Goal: Information Seeking & Learning: Learn about a topic

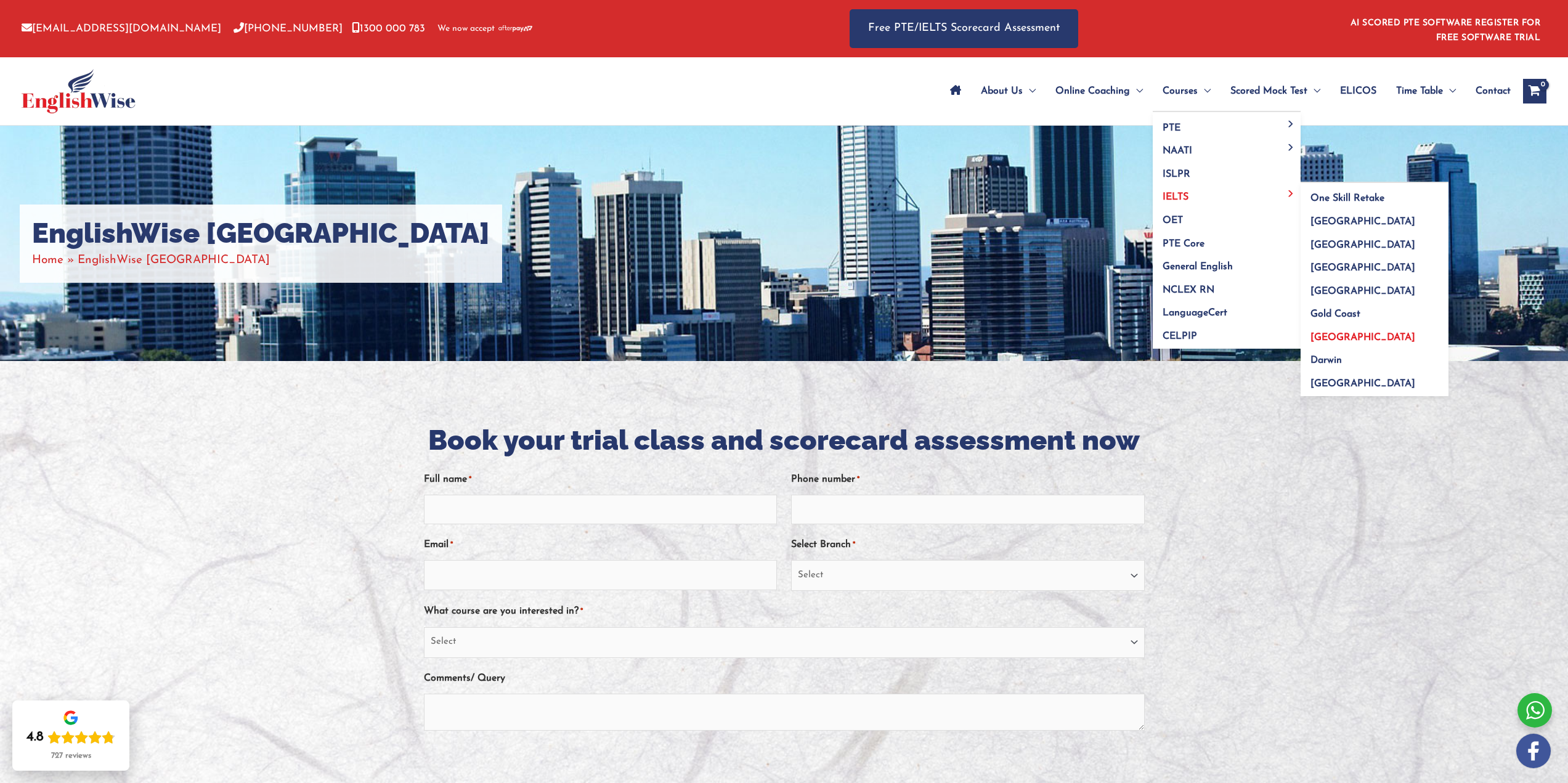
click at [1348, 334] on link "[GEOGRAPHIC_DATA]" at bounding box center [1374, 332] width 148 height 23
click at [1324, 340] on span "[GEOGRAPHIC_DATA]" at bounding box center [1362, 338] width 105 height 10
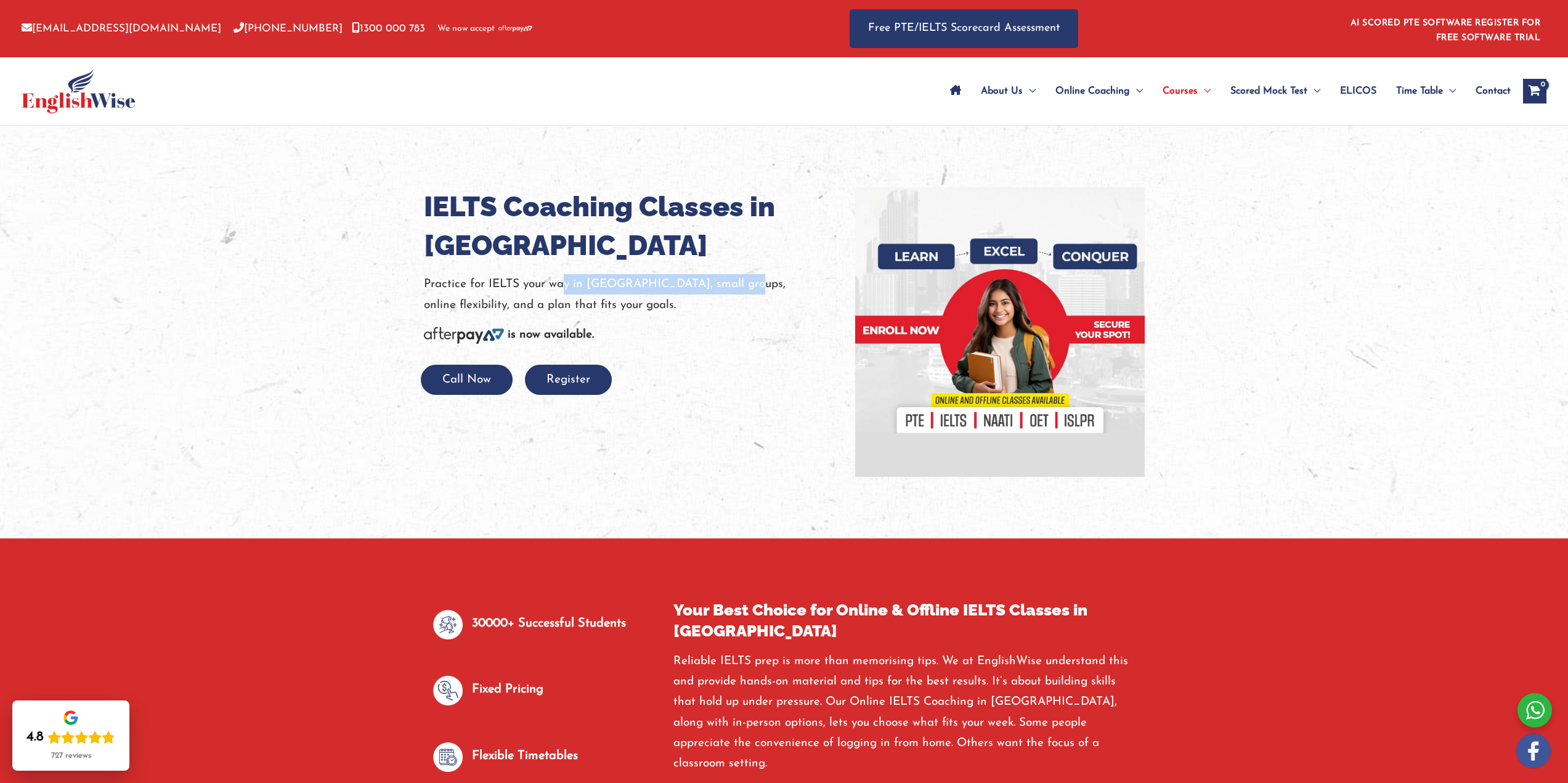
drag, startPoint x: 565, startPoint y: 279, endPoint x: 736, endPoint y: 286, distance: 171.1
click at [728, 285] on p "Practice for IELTS your way in [GEOGRAPHIC_DATA], small groups, online flexibil…" at bounding box center [631, 295] width 413 height 41
click at [769, 314] on p "Practice for IELTS your way in [GEOGRAPHIC_DATA], small groups, online flexibil…" at bounding box center [631, 295] width 413 height 41
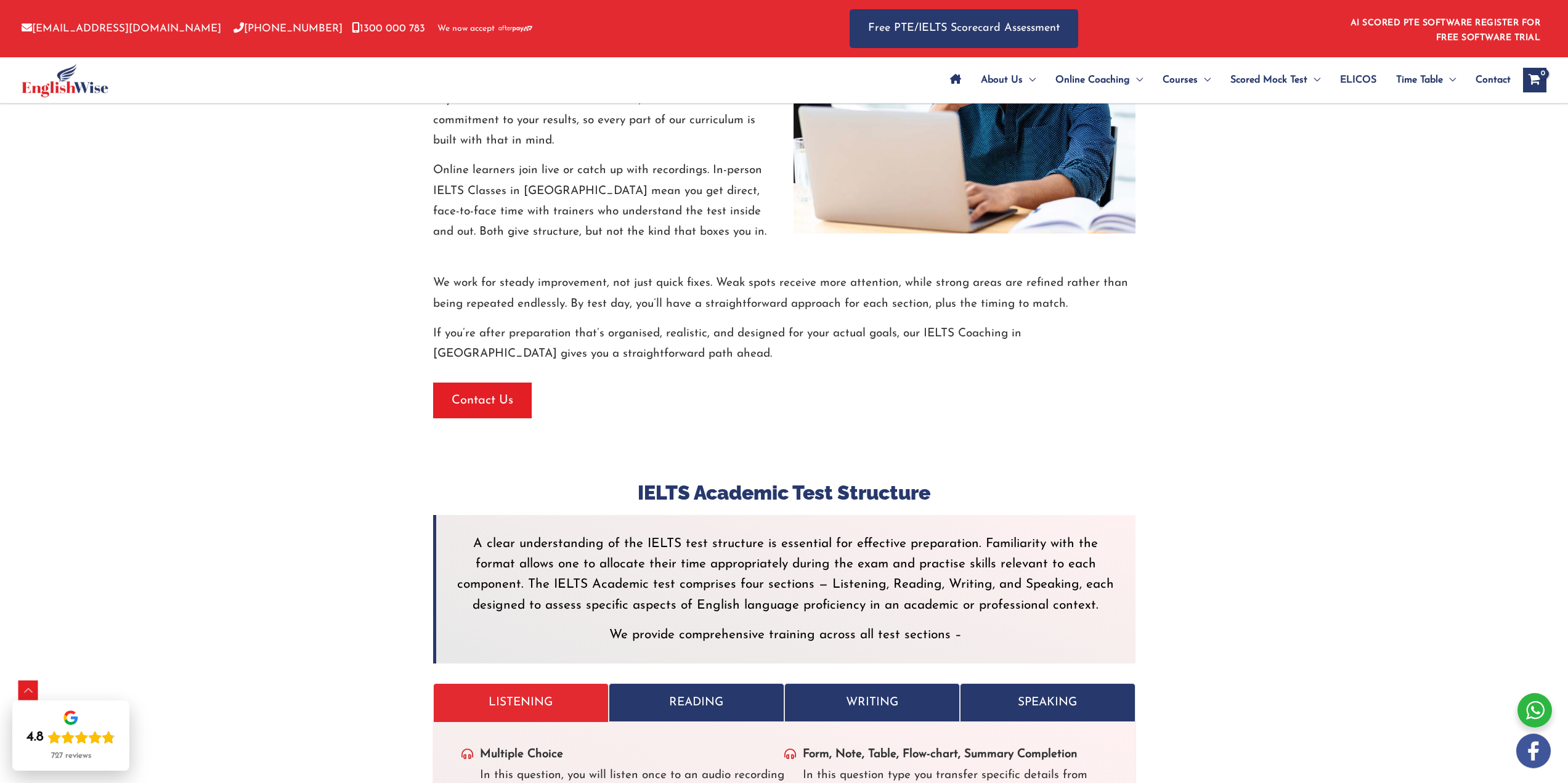
scroll to position [2299, 0]
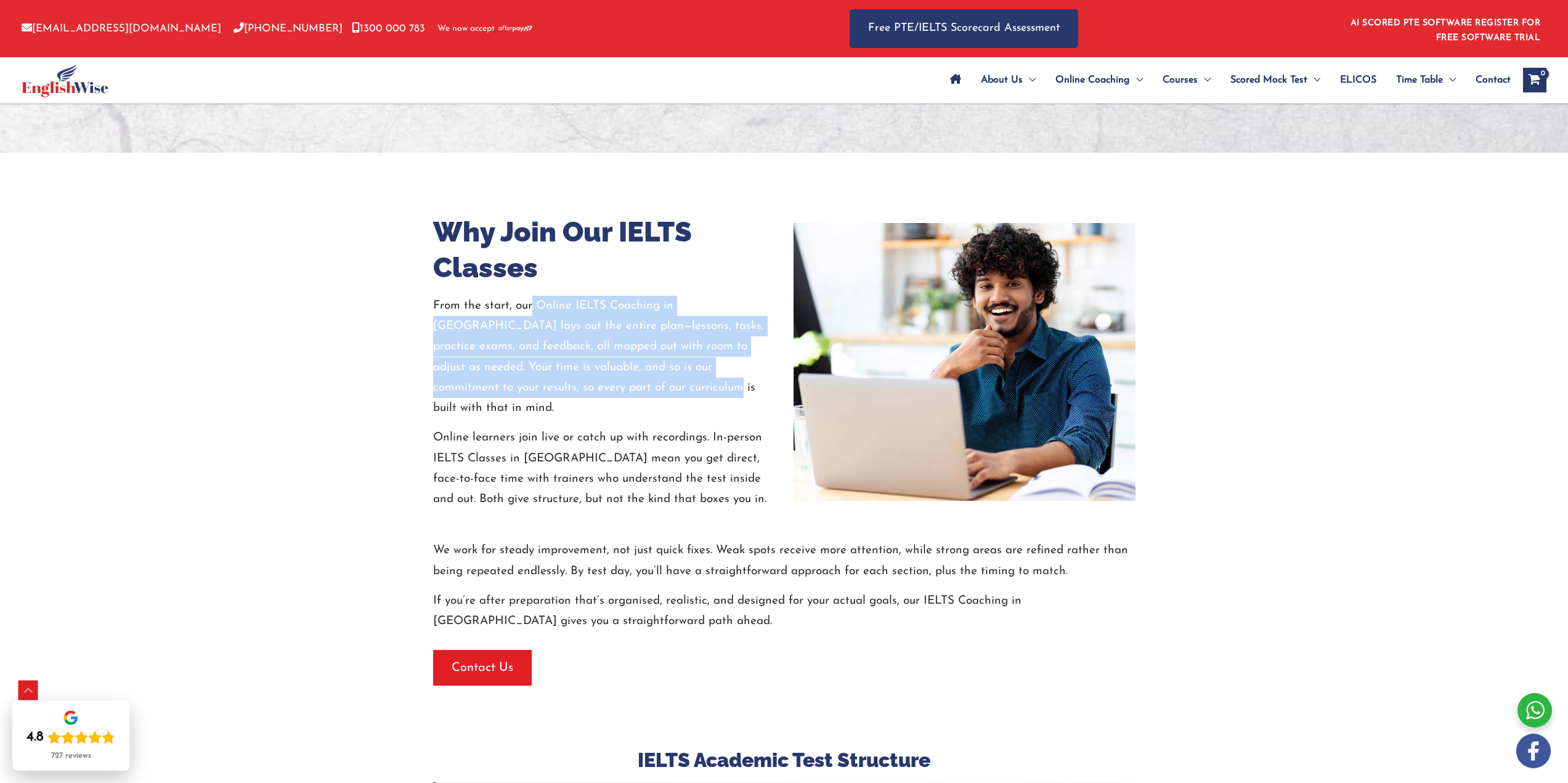
drag, startPoint x: 532, startPoint y: 295, endPoint x: 578, endPoint y: 383, distance: 99.3
click at [576, 380] on p "From the start, our Online IELTS Coaching in [GEOGRAPHIC_DATA] lays out the ent…" at bounding box center [604, 357] width 342 height 123
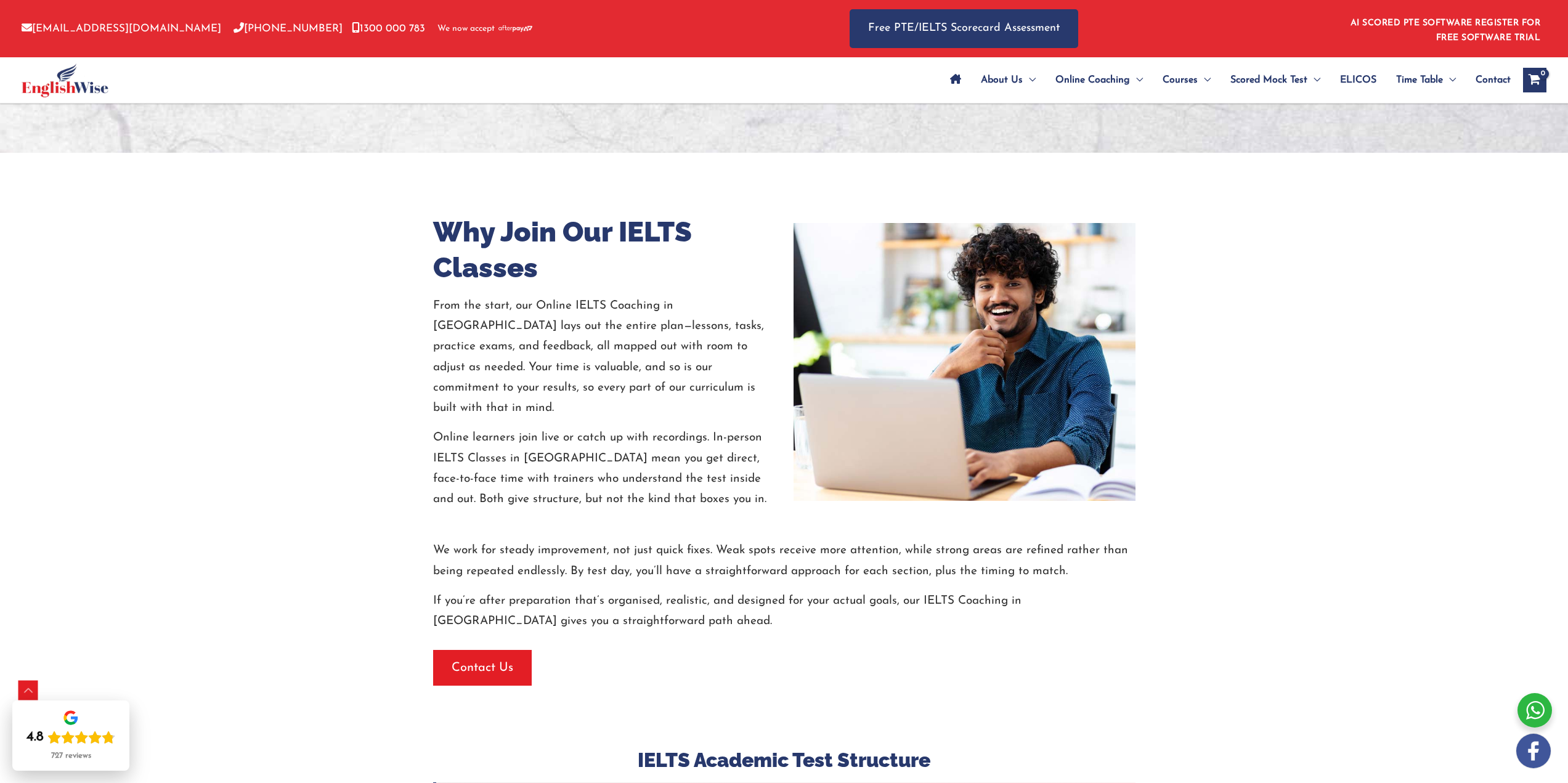
click at [601, 427] on p "Online learners join live or catch up with recordings. In-person IELTS Classes …" at bounding box center [604, 469] width 342 height 82
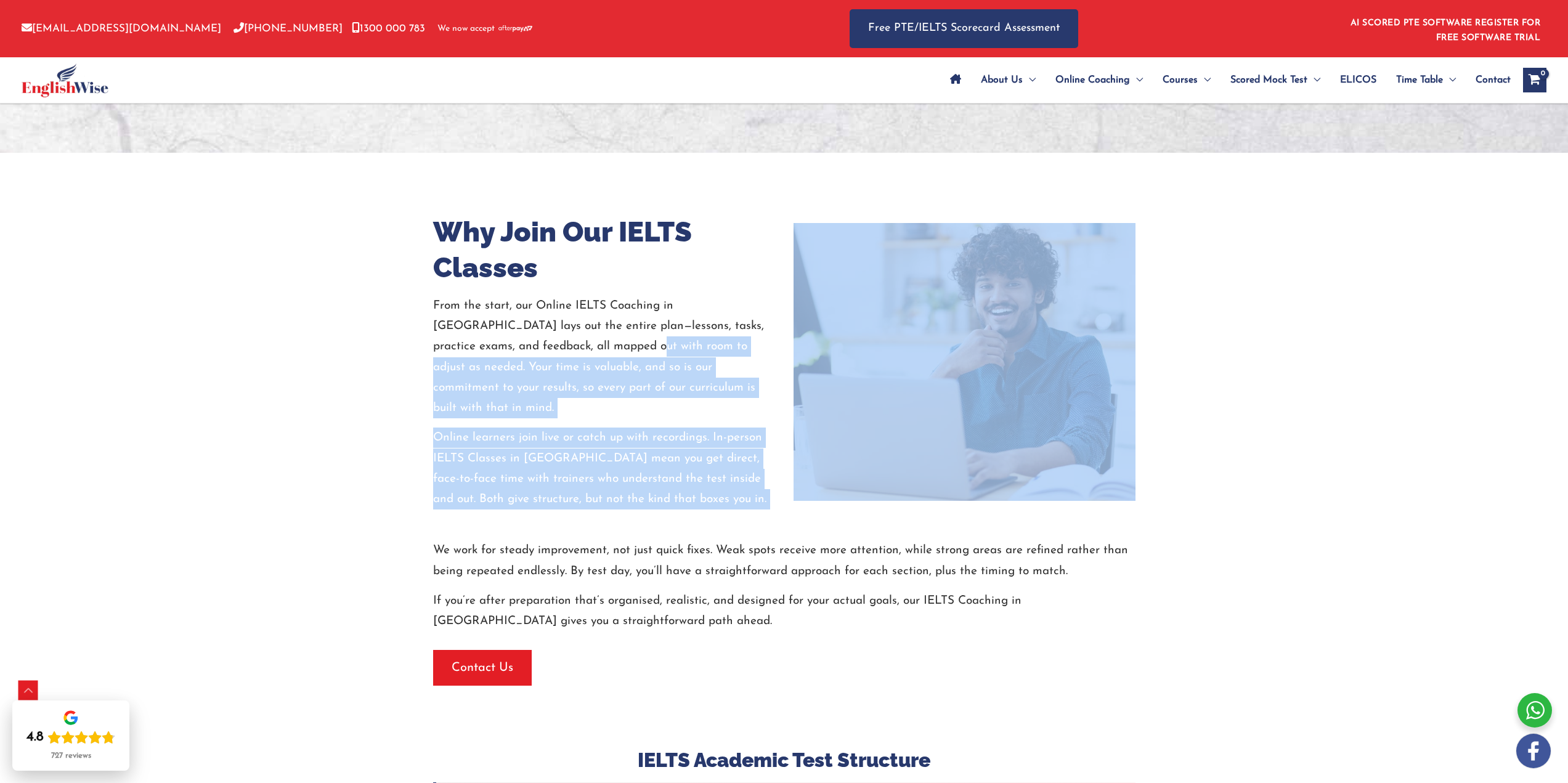
drag, startPoint x: 554, startPoint y: 336, endPoint x: 633, endPoint y: 490, distance: 173.1
click at [631, 487] on div "IELTS Coaching Classes in Perth Practice for IELTS your way in Perth, small gro…" at bounding box center [784, 589] width 739 height 5526
click at [636, 510] on div at bounding box center [785, 525] width 703 height 31
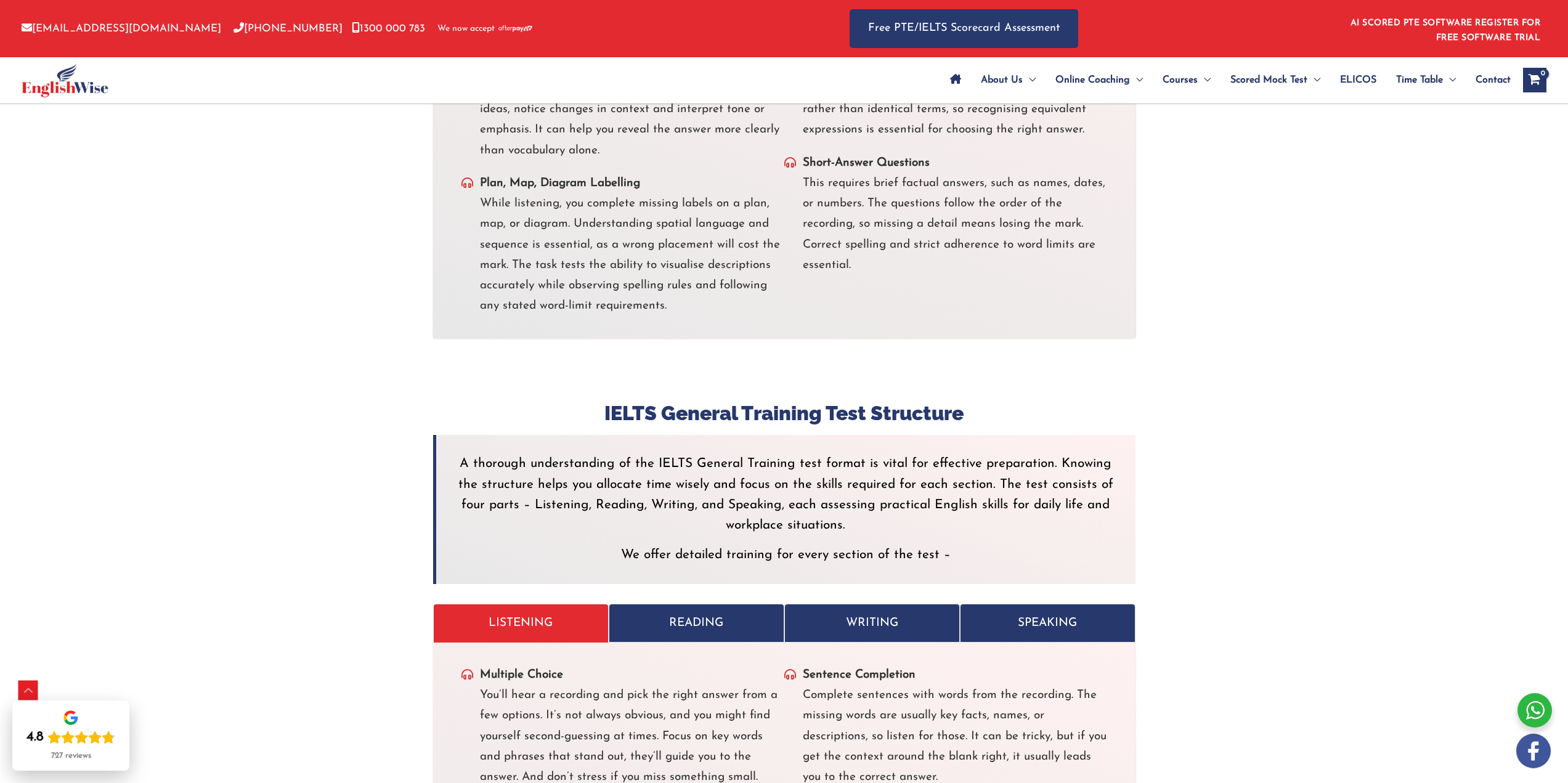
scroll to position [2957, 0]
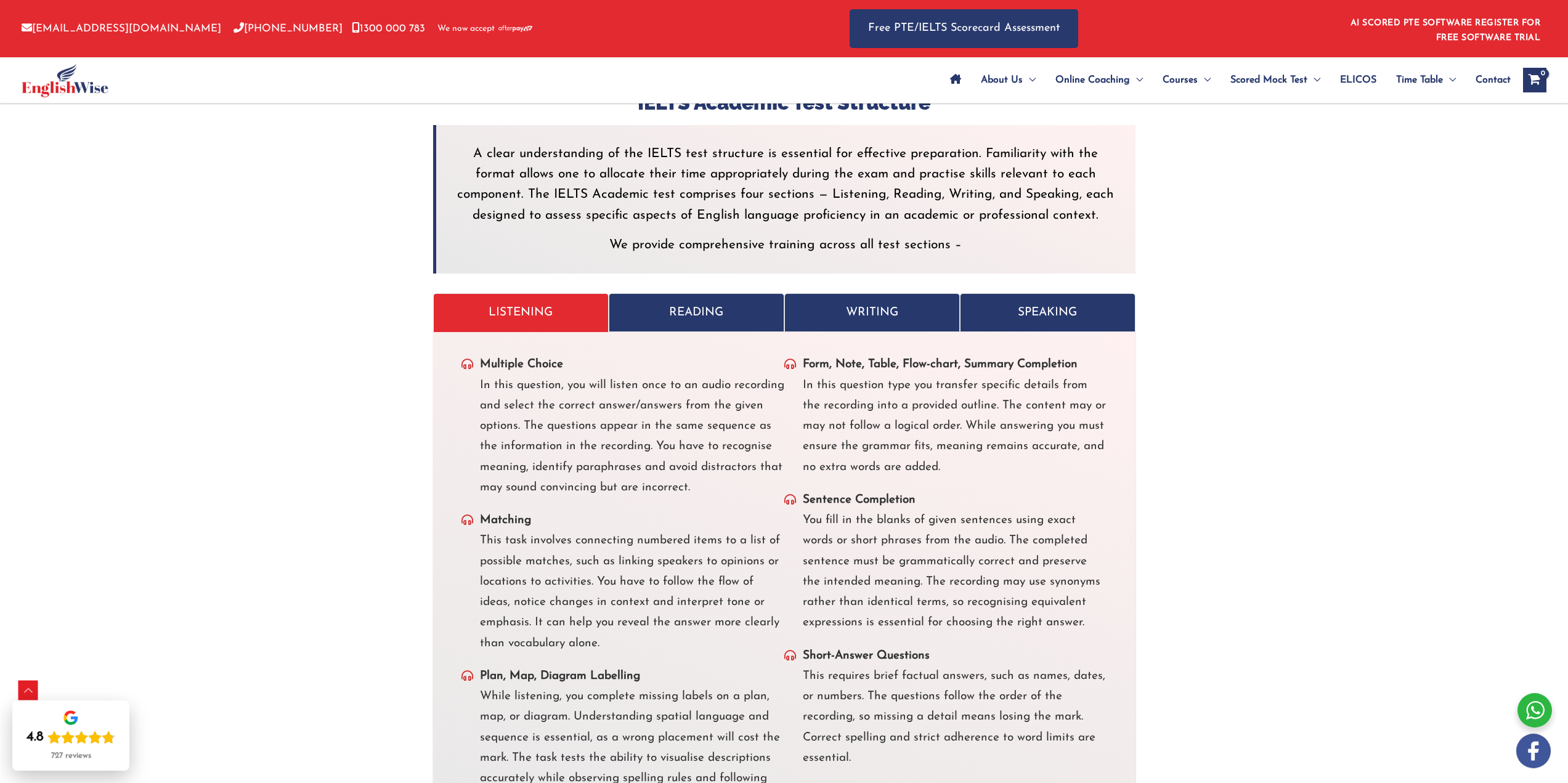
click at [670, 302] on p "READING" at bounding box center [697, 313] width 150 height 21
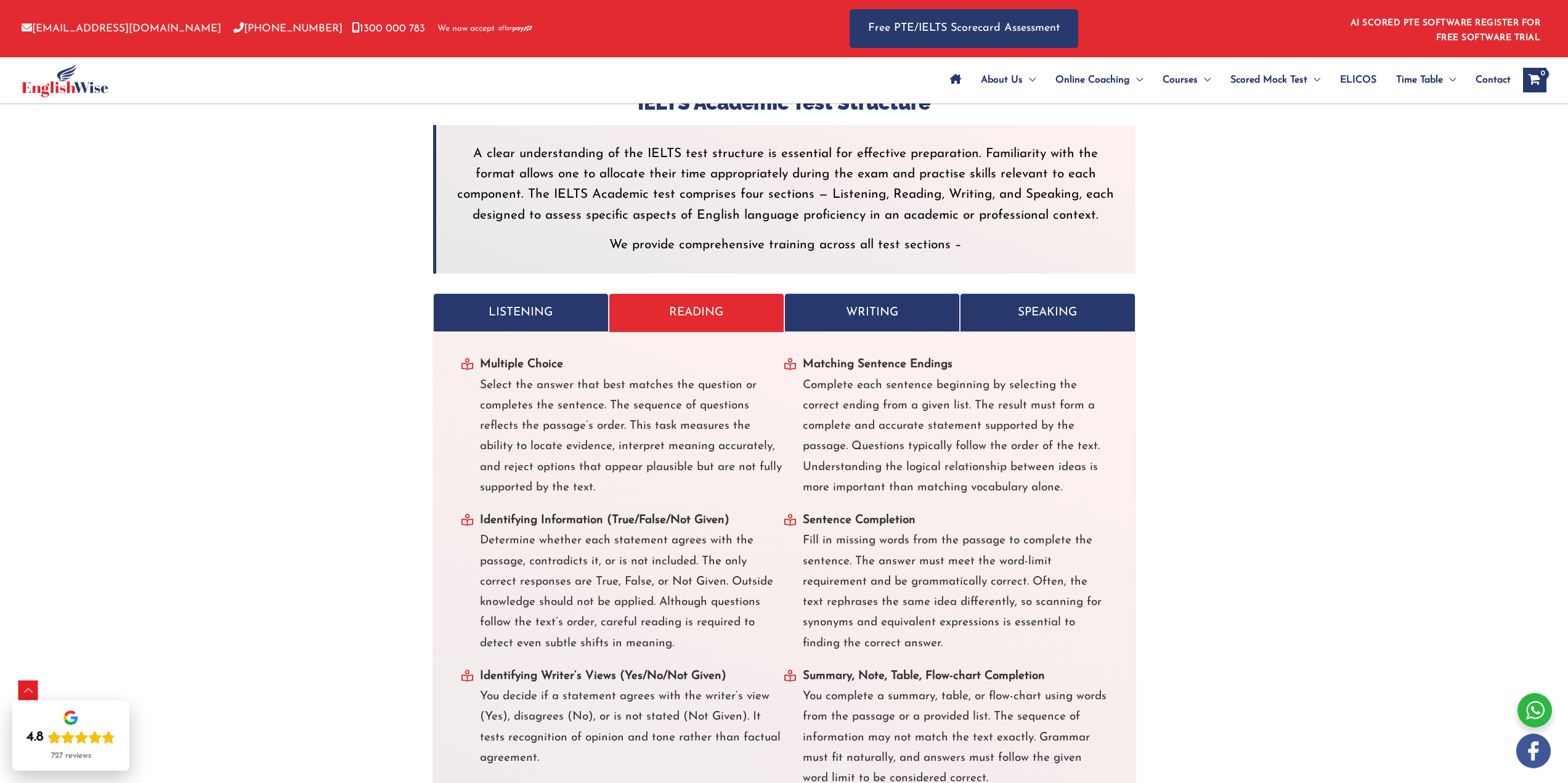
click at [591, 302] on p "LISTENING" at bounding box center [521, 313] width 150 height 21
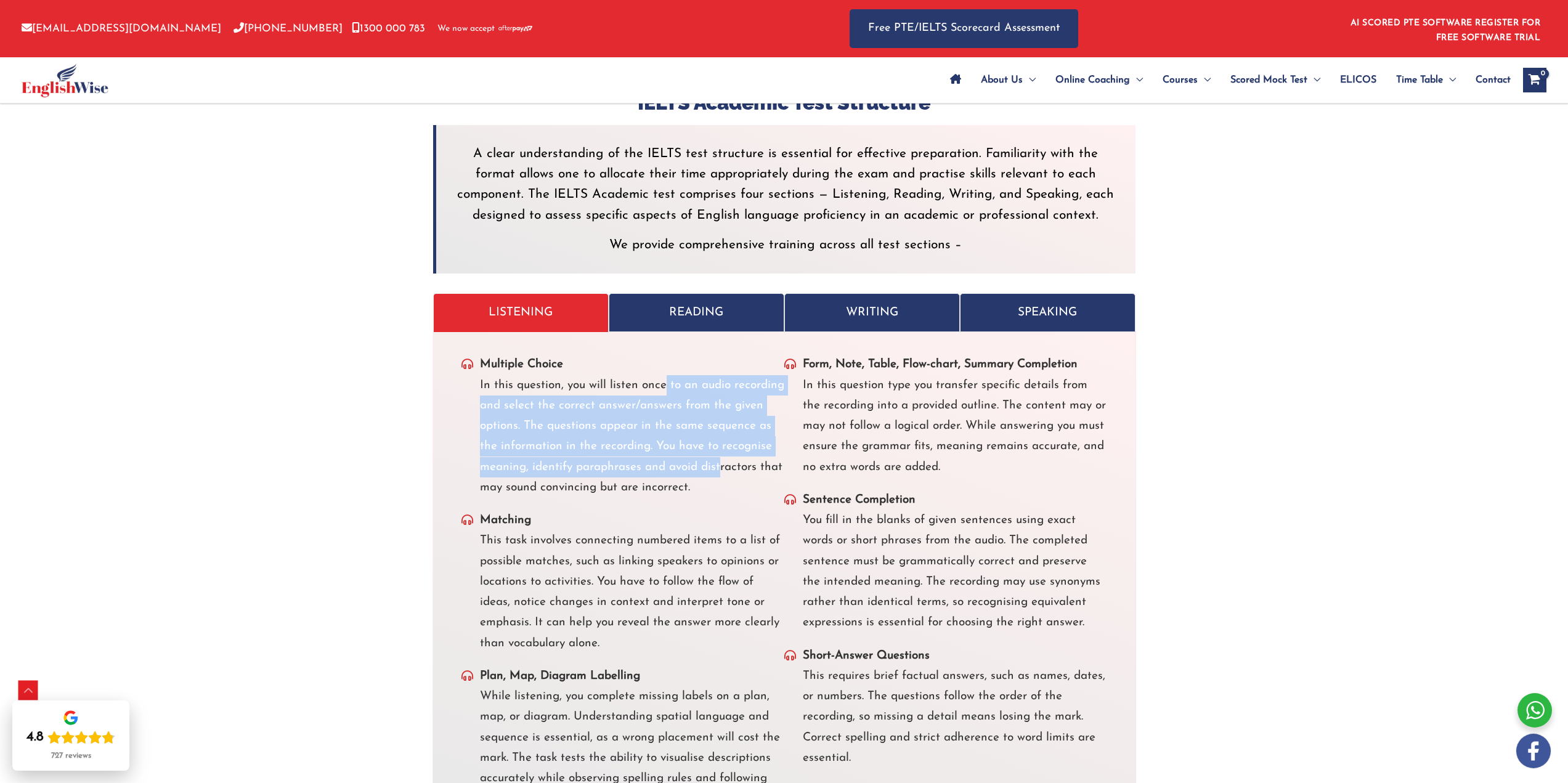
drag, startPoint x: 657, startPoint y: 350, endPoint x: 718, endPoint y: 434, distance: 103.8
click at [716, 431] on li "Multiple Choice In this question, you will listen once to an audio recording an…" at bounding box center [623, 426] width 323 height 144
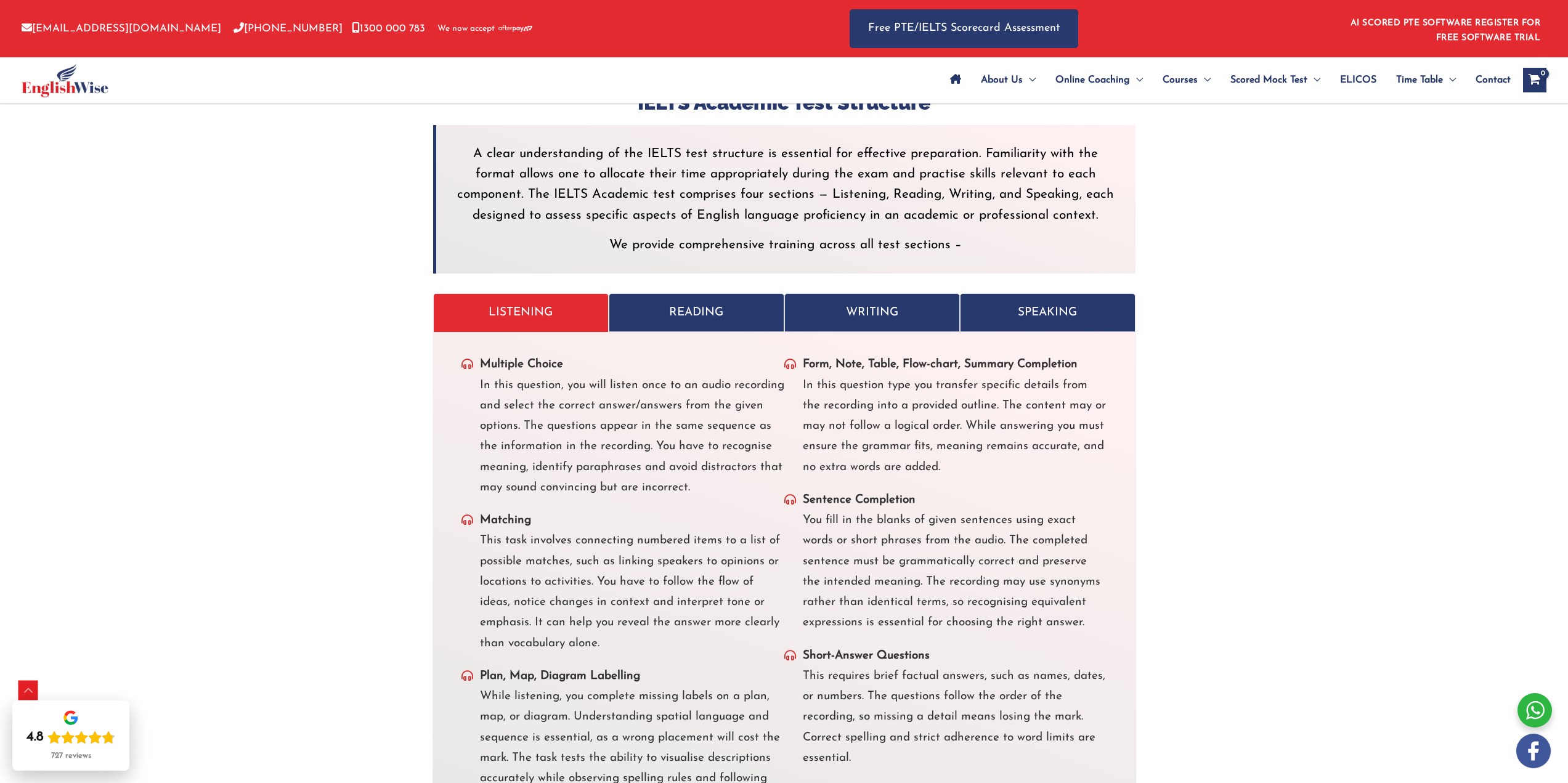
click at [726, 448] on li "Multiple Choice In this question, you will listen once to an audio recording an…" at bounding box center [623, 426] width 323 height 144
click at [856, 302] on p "WRITING" at bounding box center [871, 313] width 150 height 21
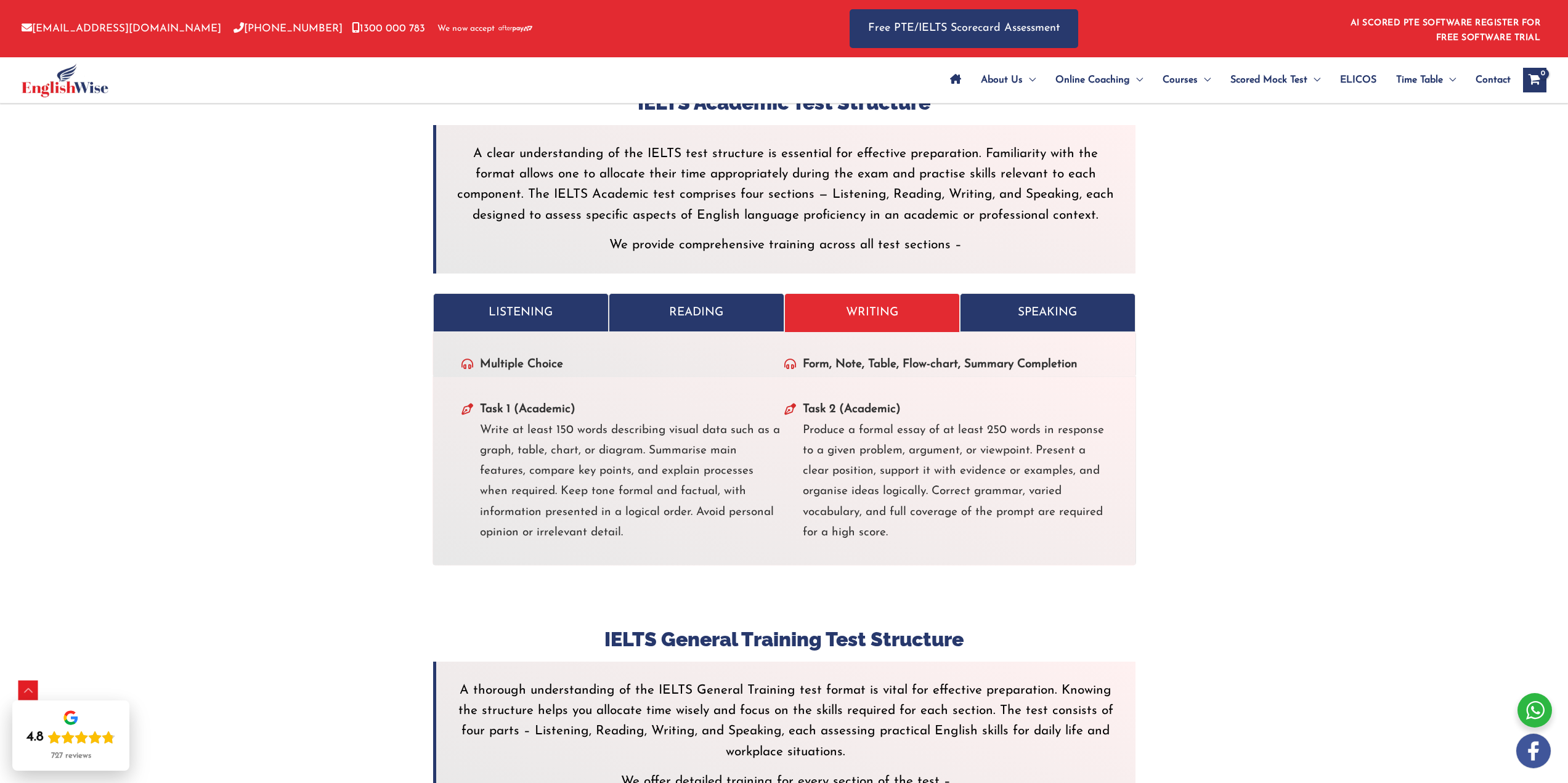
click at [742, 302] on p "READING" at bounding box center [697, 313] width 150 height 21
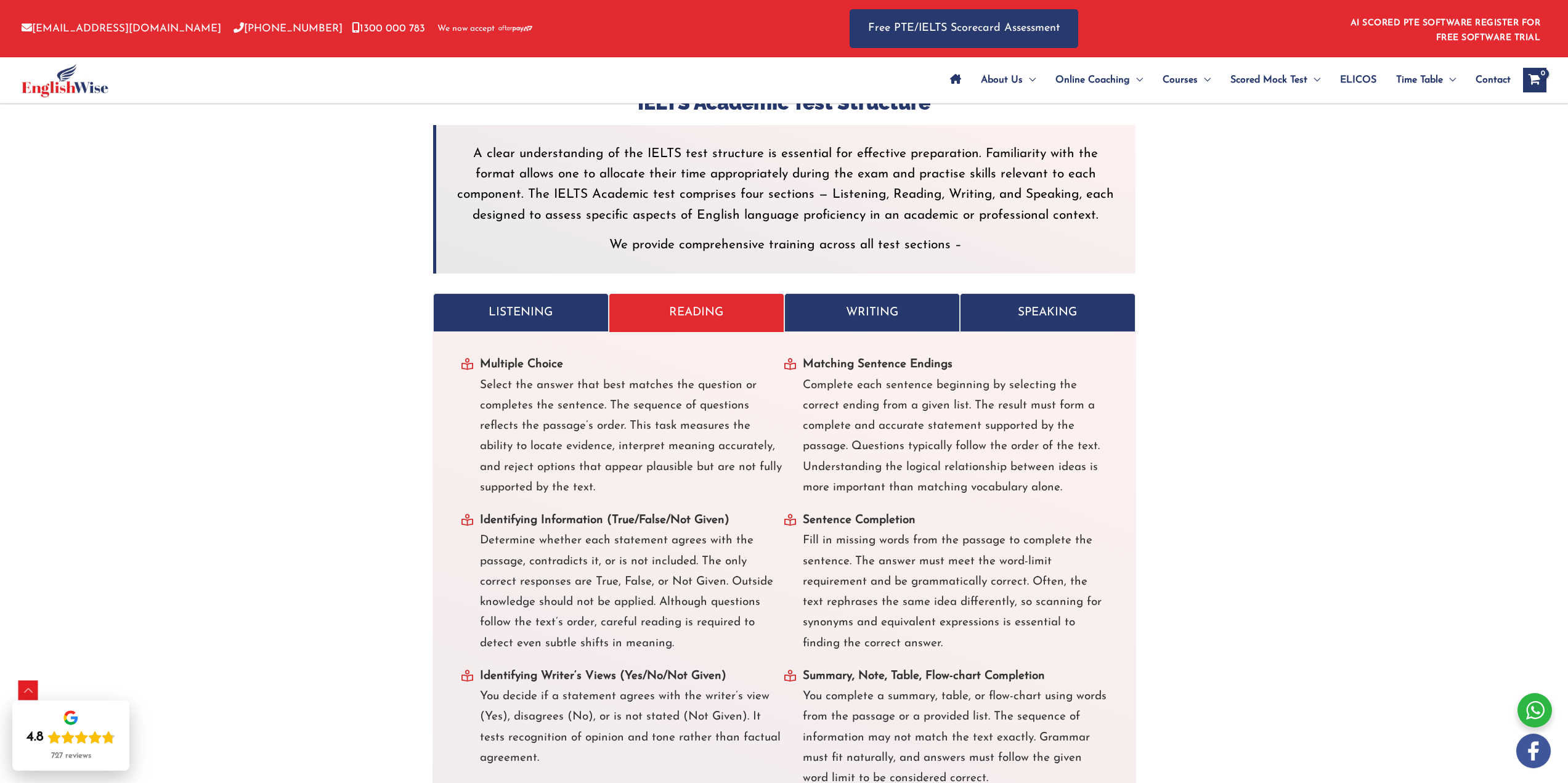
click at [889, 302] on p "WRITING" at bounding box center [871, 313] width 150 height 21
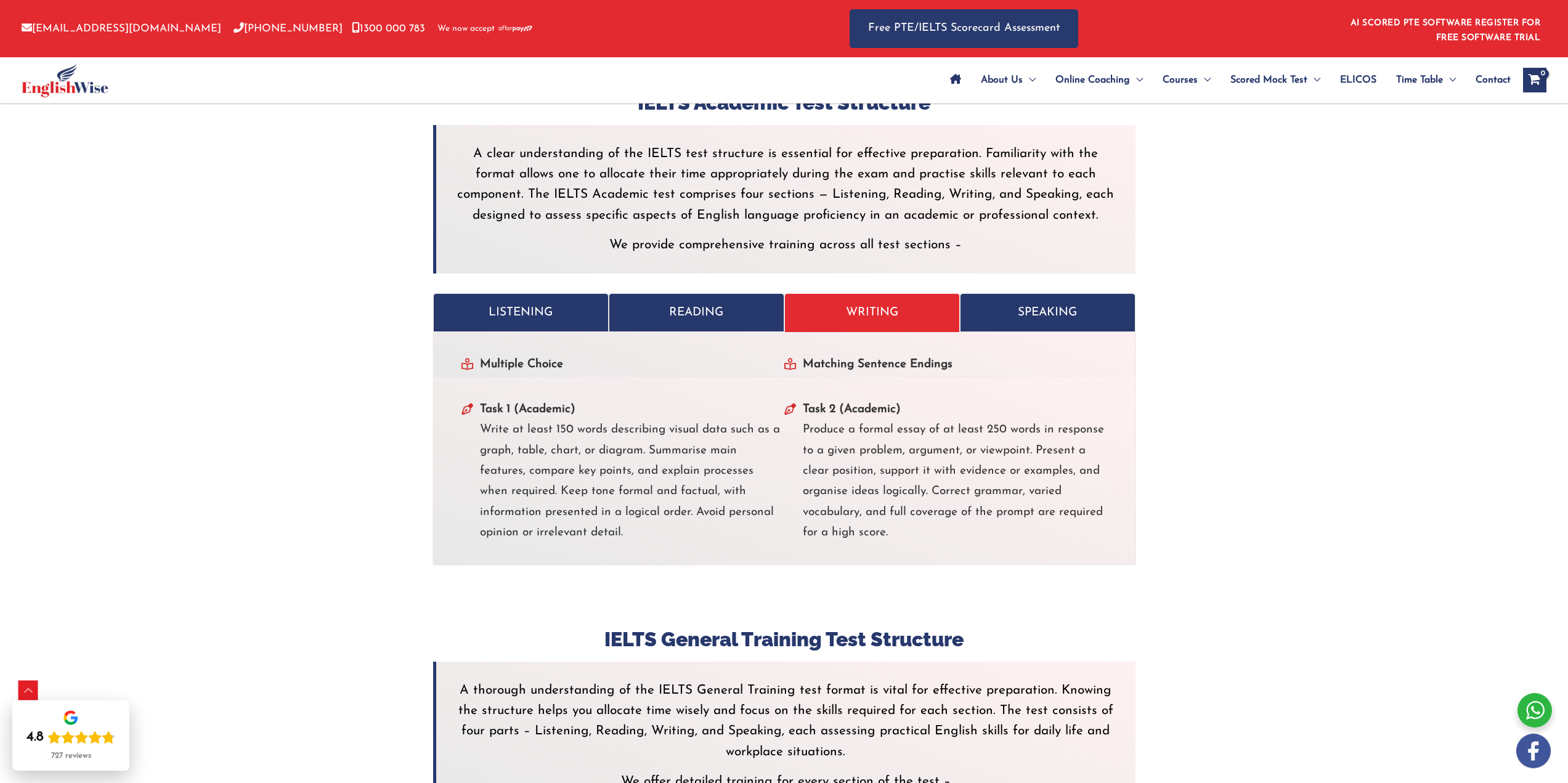
click at [1052, 302] on p "SPEAKING" at bounding box center [1047, 313] width 150 height 21
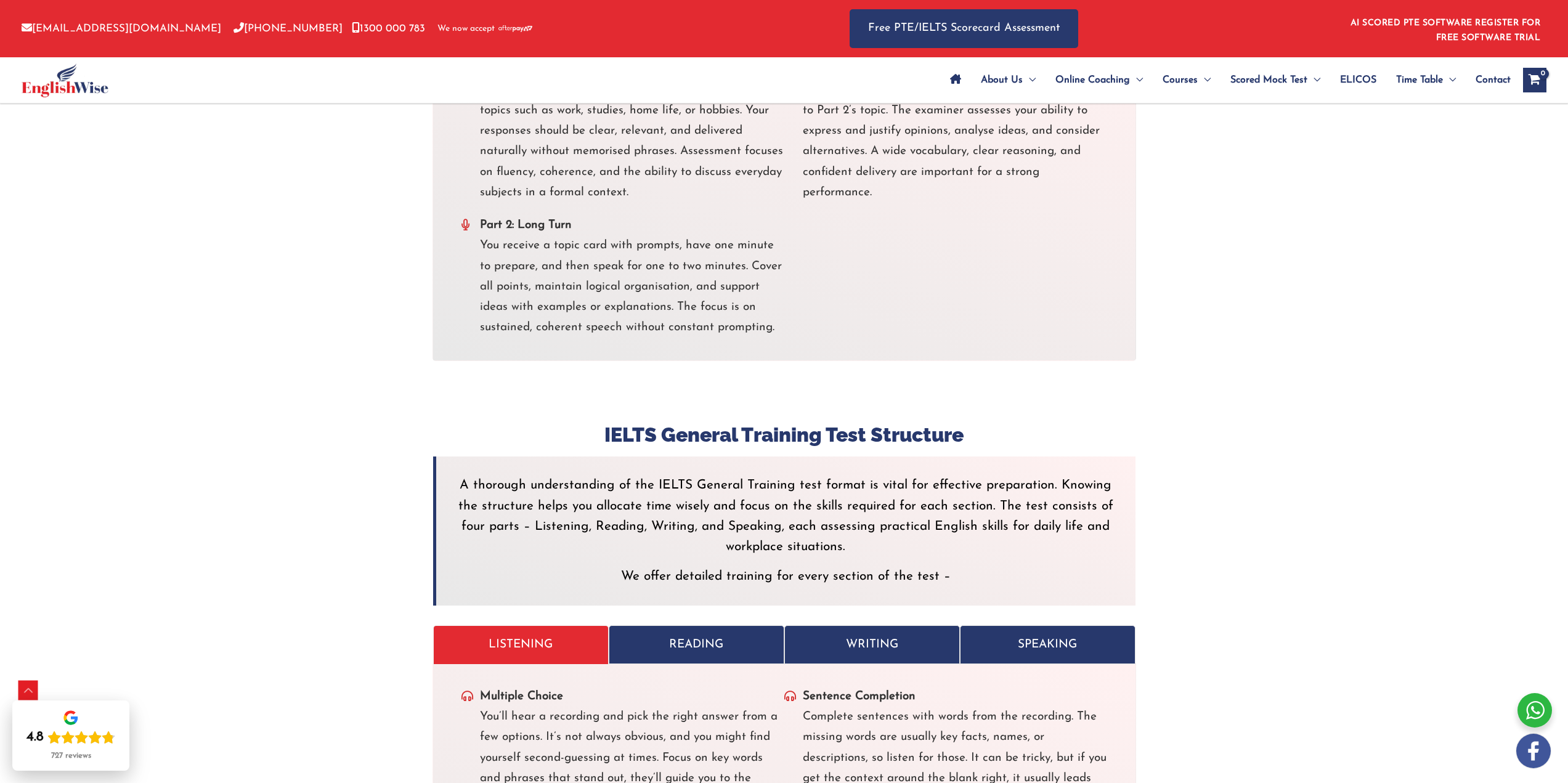
scroll to position [3416, 0]
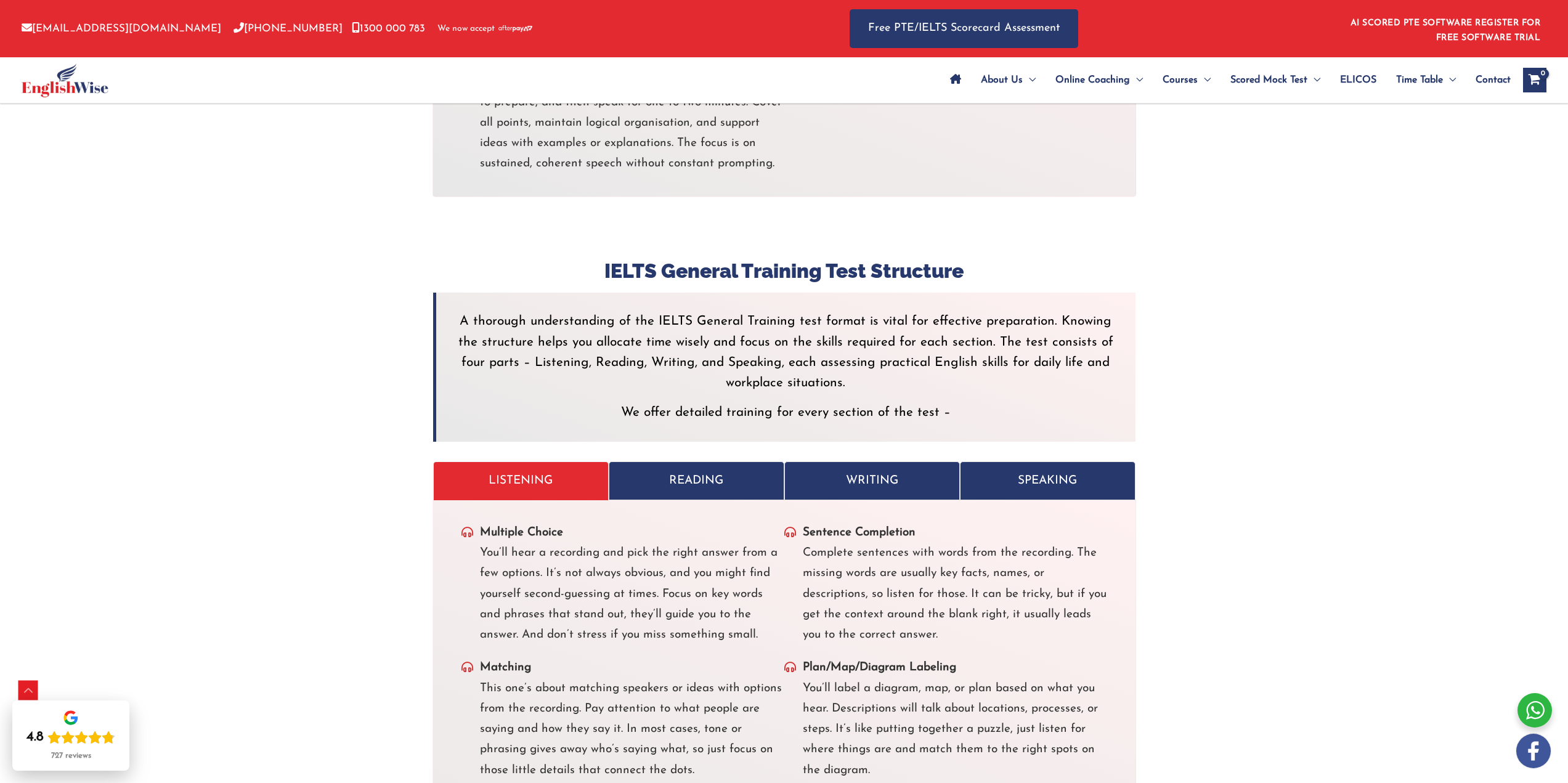
click at [836, 462] on link "WRITING" at bounding box center [871, 481] width 176 height 39
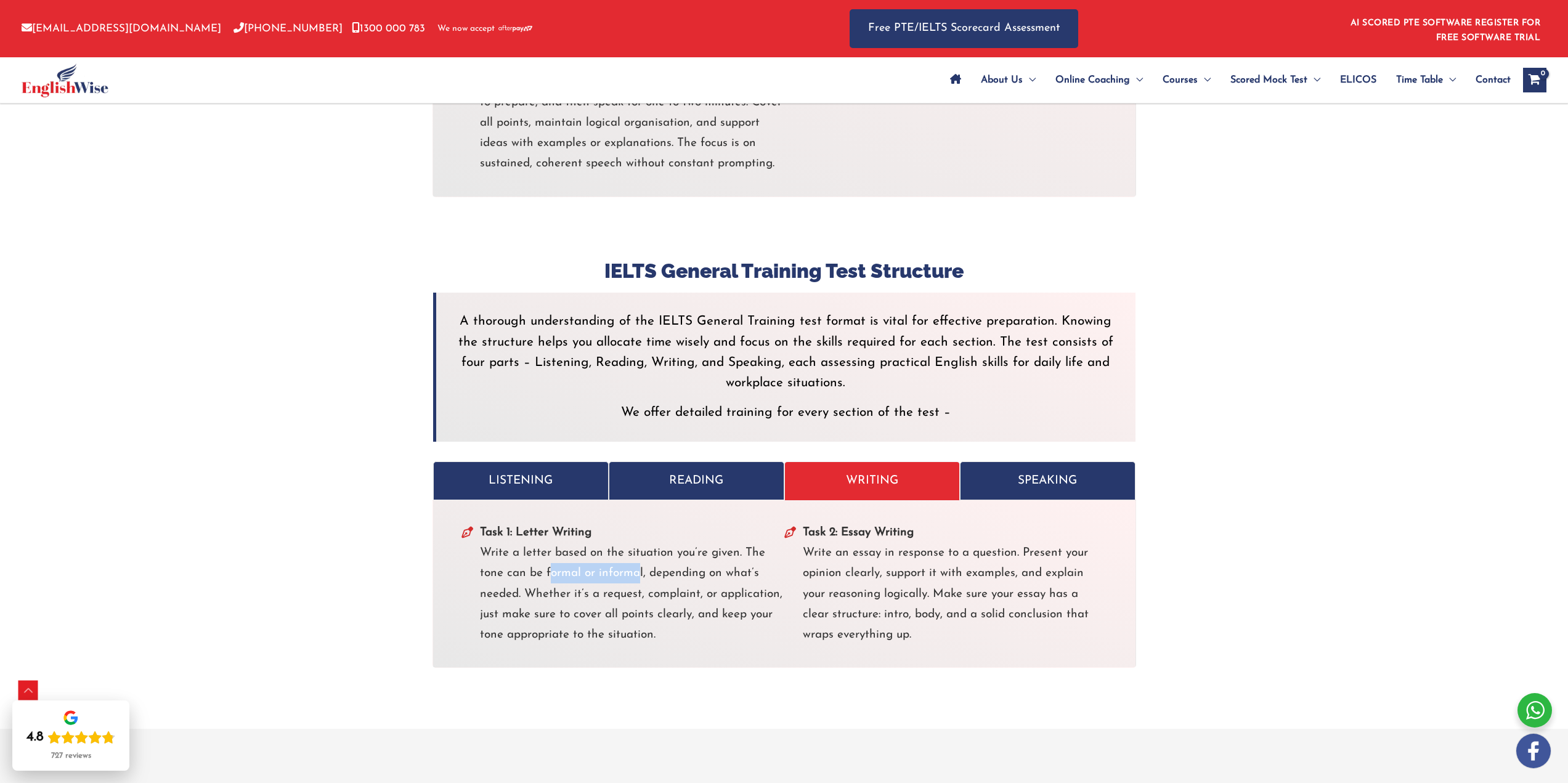
drag, startPoint x: 545, startPoint y: 533, endPoint x: 691, endPoint y: 552, distance: 147.2
click at [637, 545] on li "Task 1: Letter Writing Write a letter based on the situation you’re given. The …" at bounding box center [623, 584] width 323 height 123
click at [742, 553] on li "Task 1: Letter Writing Write a letter based on the situation you’re given. The …" at bounding box center [623, 584] width 323 height 123
drag, startPoint x: 555, startPoint y: 554, endPoint x: 678, endPoint y: 574, distance: 124.6
click at [631, 569] on li "Task 1: Letter Writing Write a letter based on the situation you’re given. The …" at bounding box center [623, 584] width 323 height 123
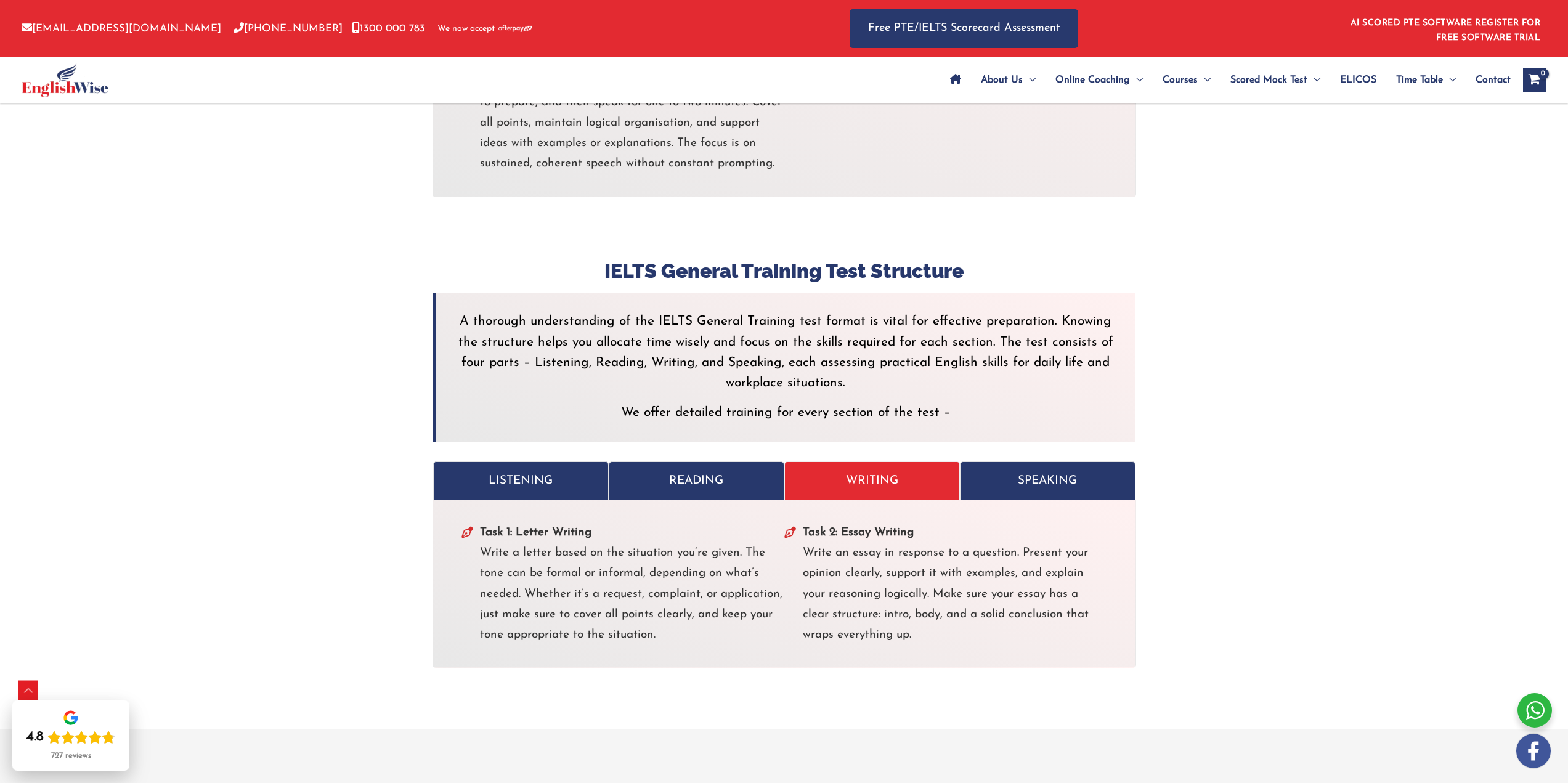
click at [706, 575] on li "Task 1: Letter Writing Write a letter based on the situation you’re given. The …" at bounding box center [623, 584] width 323 height 123
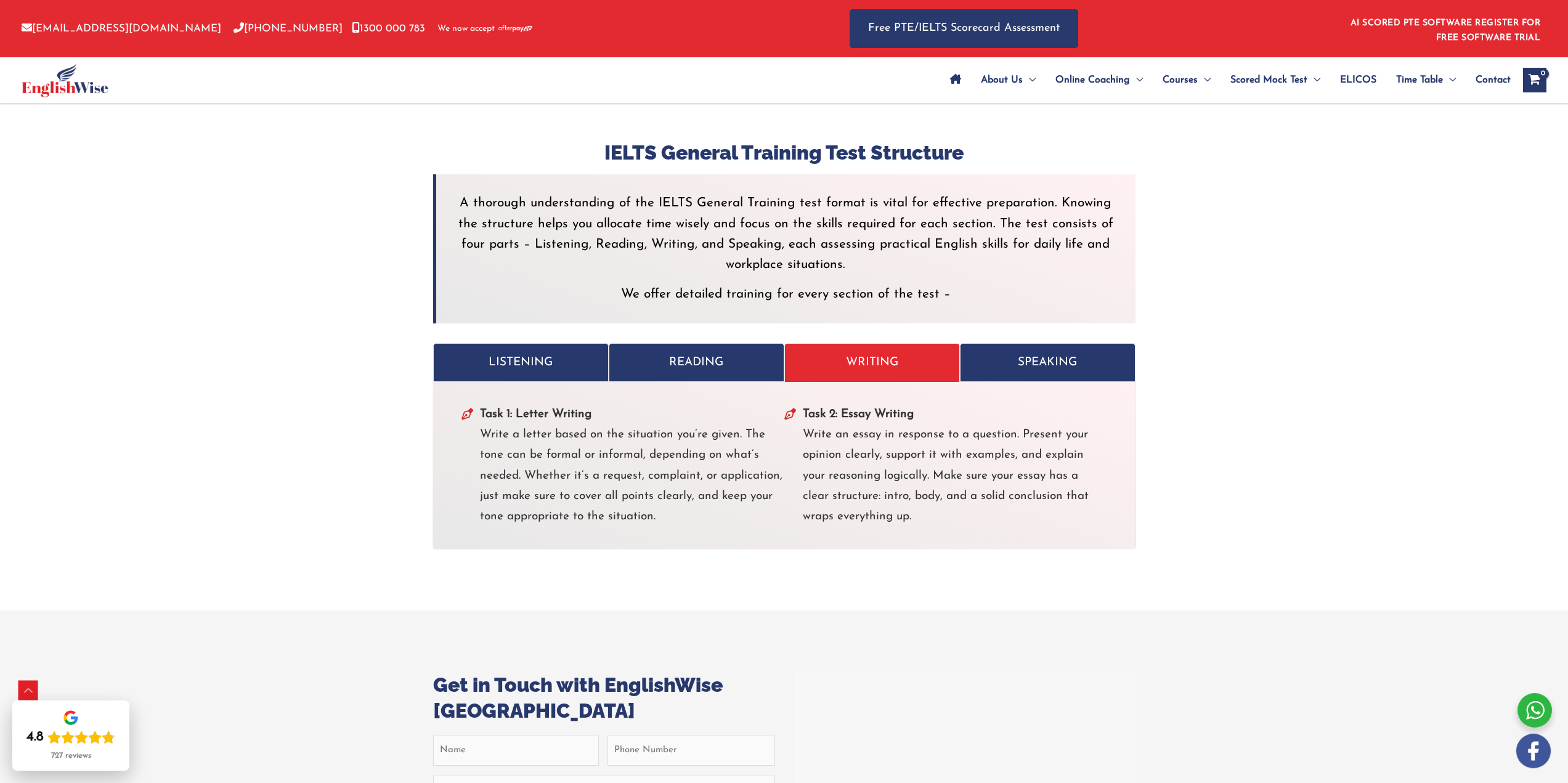
scroll to position [3416, 0]
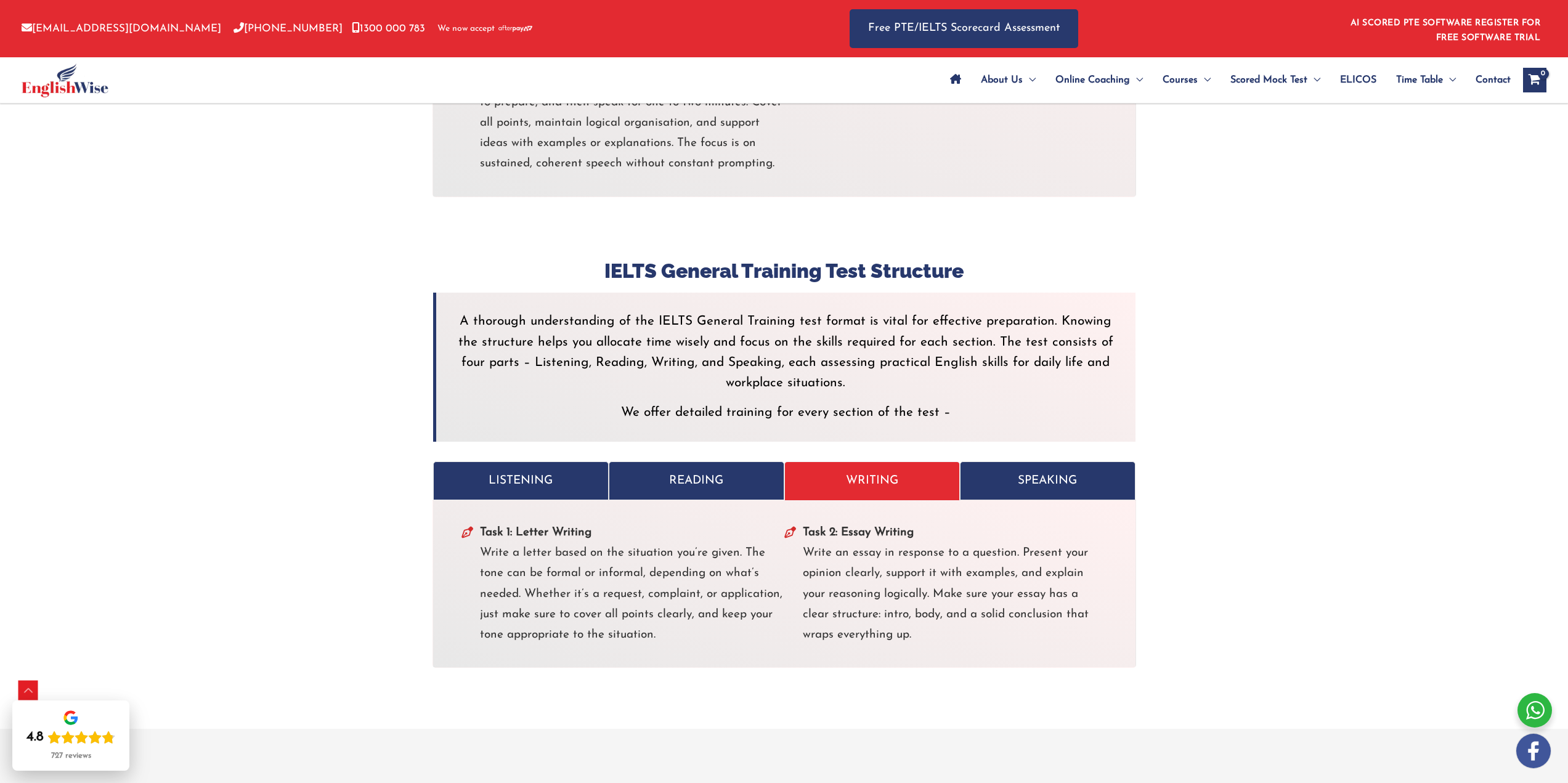
click at [1038, 462] on link "SPEAKING" at bounding box center [1047, 481] width 176 height 39
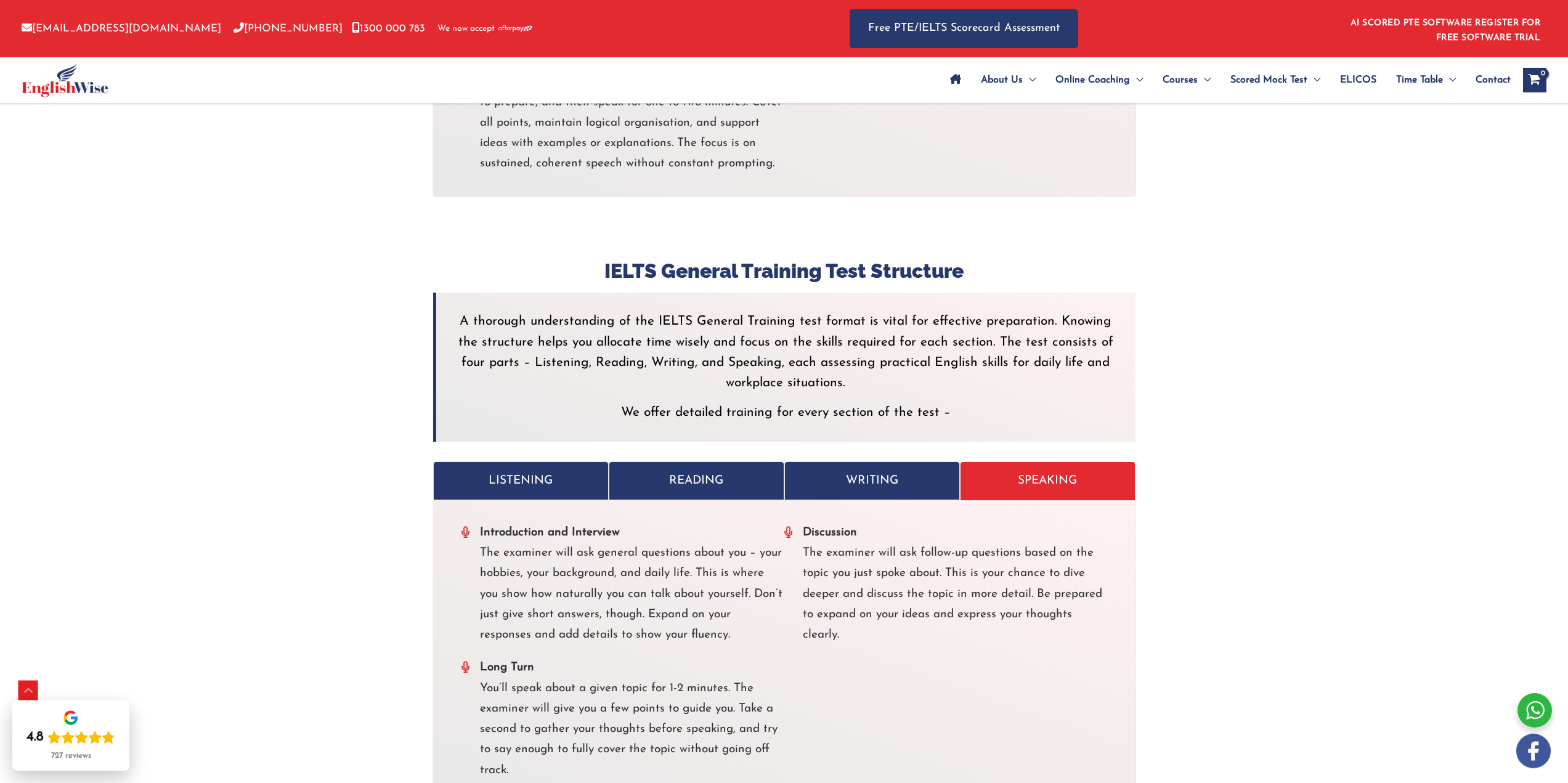
click at [709, 462] on link "READING" at bounding box center [696, 481] width 176 height 39
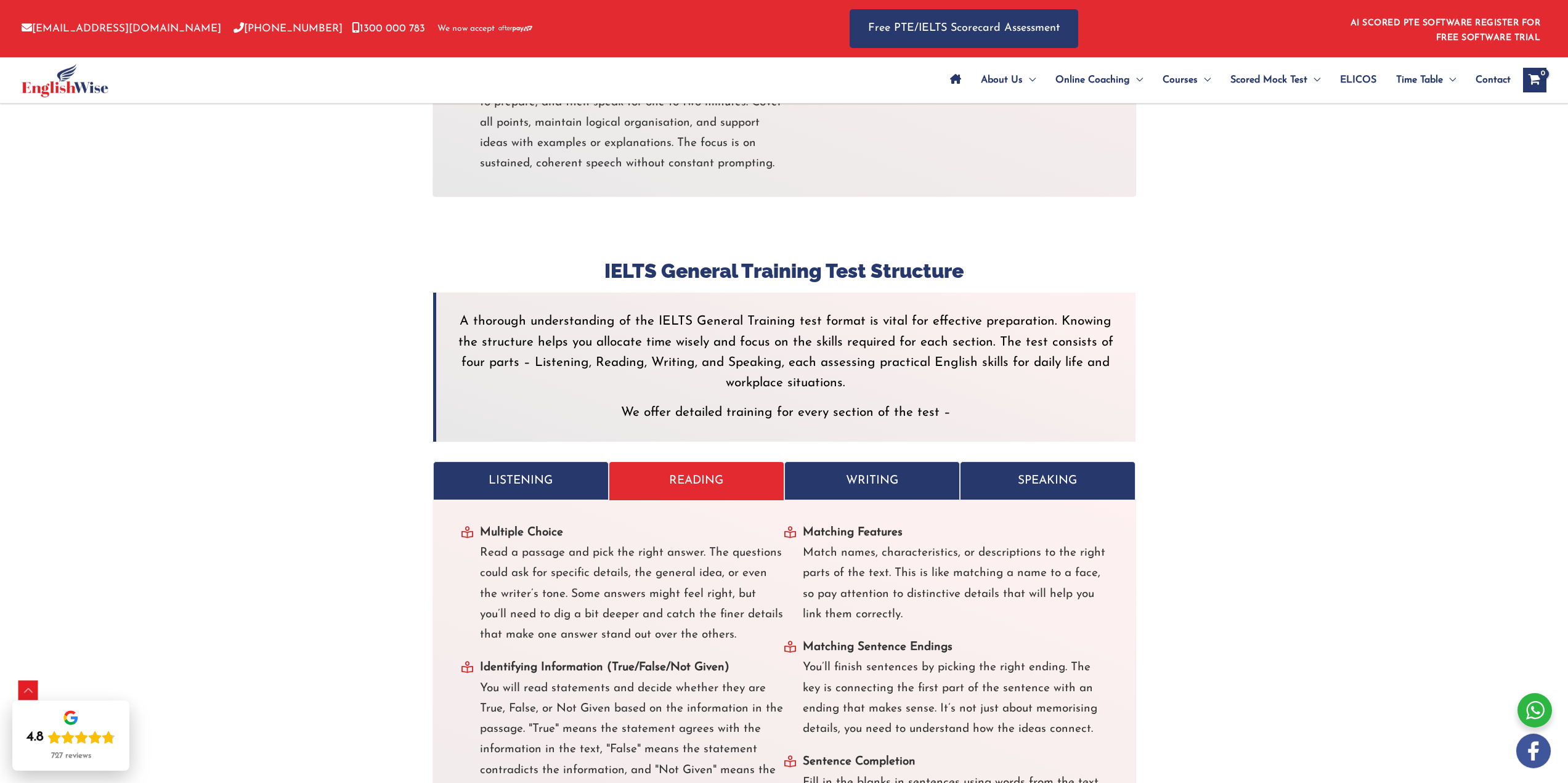
click at [495, 462] on link "LISTENING" at bounding box center [521, 481] width 176 height 39
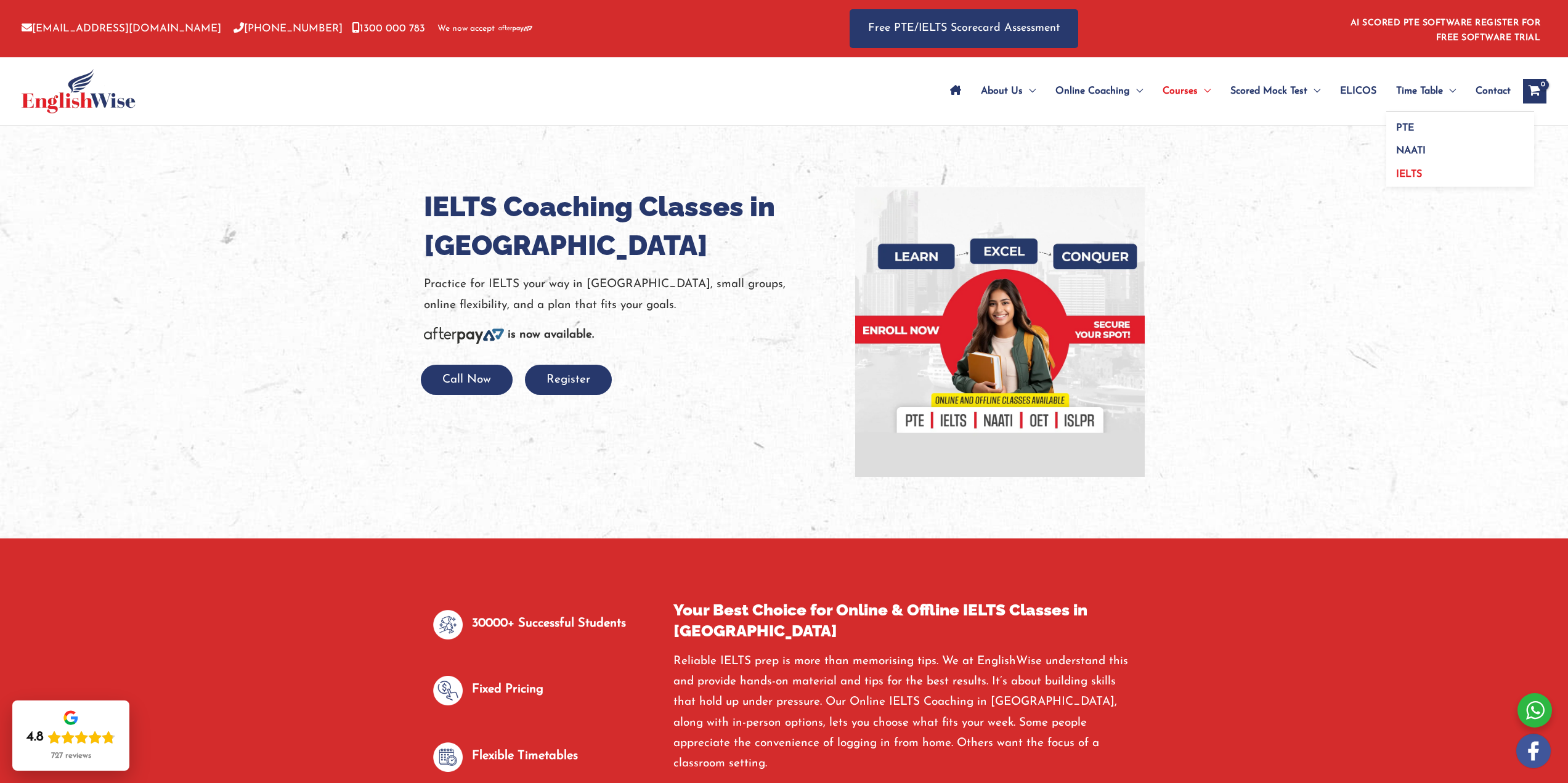
click at [1415, 170] on span "IELTS" at bounding box center [1409, 175] width 26 height 10
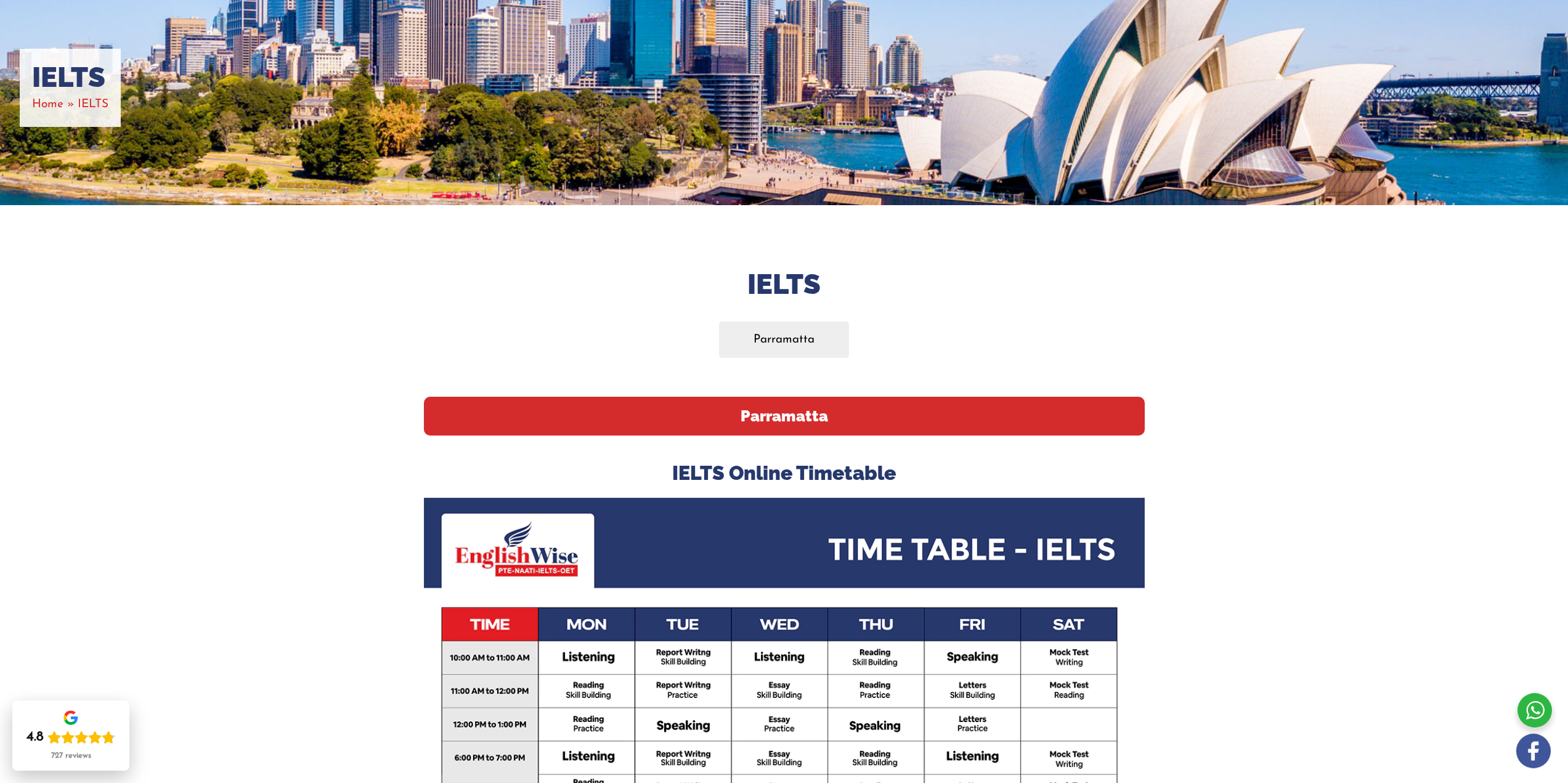
scroll to position [164, 0]
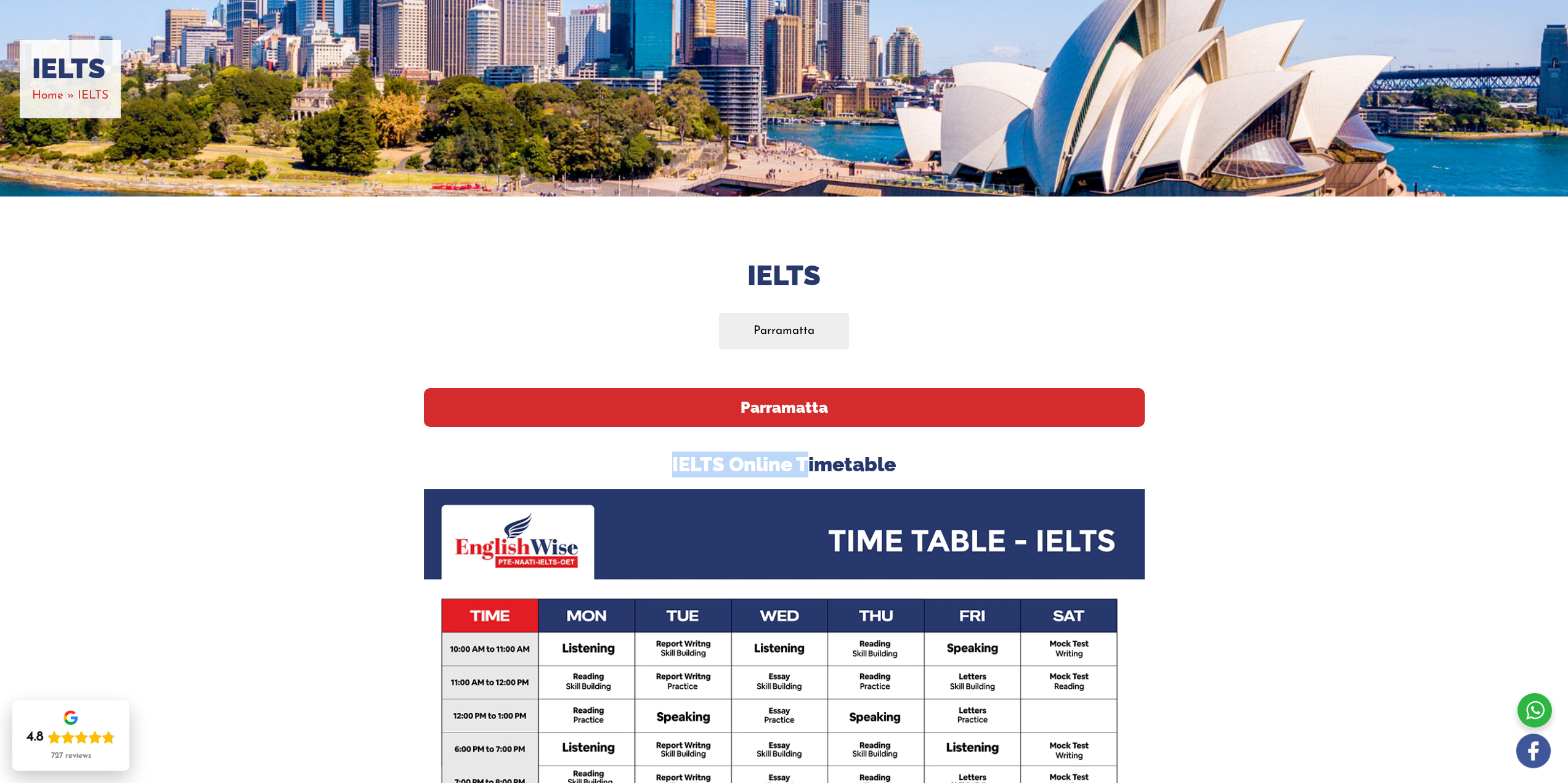
drag, startPoint x: 661, startPoint y: 466, endPoint x: 835, endPoint y: 468, distance: 174.0
click at [814, 470] on h3 "IELTS Online Timetable" at bounding box center [784, 464] width 721 height 26
click at [869, 467] on h3 "IELTS Online Timetable" at bounding box center [784, 464] width 721 height 26
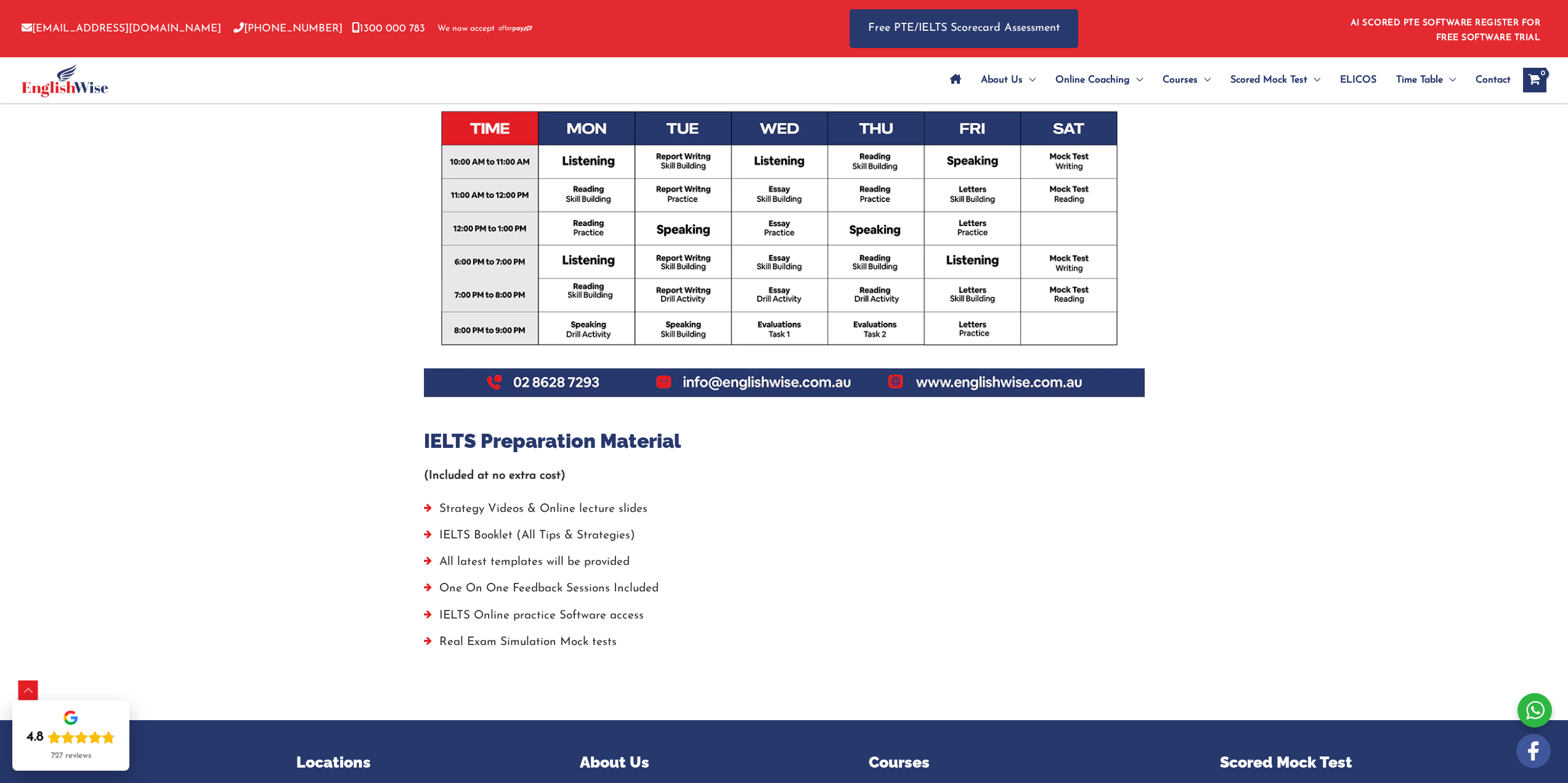
scroll to position [657, 0]
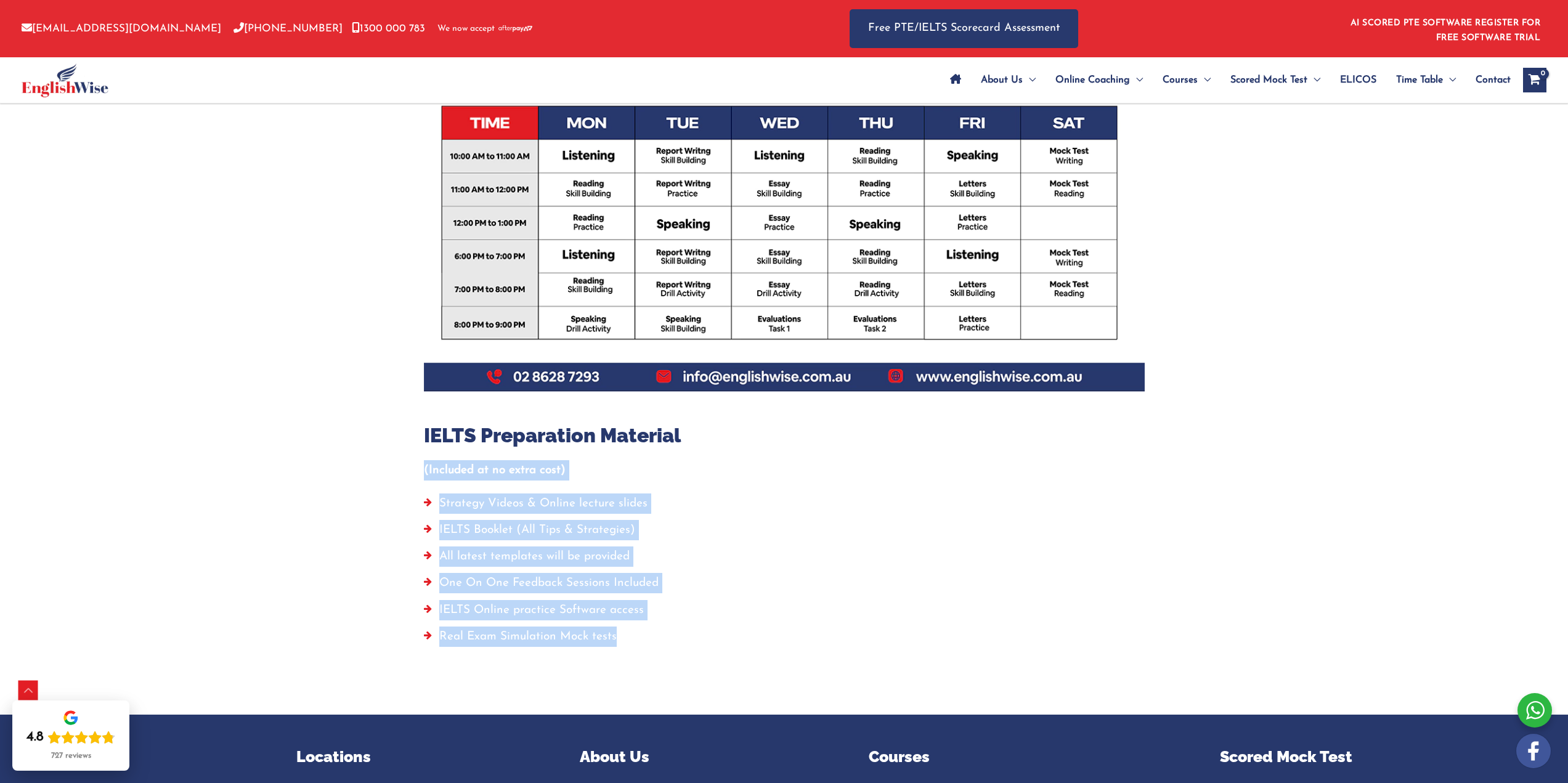
drag, startPoint x: 687, startPoint y: 654, endPoint x: 383, endPoint y: 466, distance: 357.4
click at [383, 466] on div "Ielts Parramatta Parramatta IELTS Online Timetable IELTS Preparation Material (…" at bounding box center [784, 209] width 1568 height 1011
click at [687, 589] on li "One On One Feedback Sessions Included" at bounding box center [784, 586] width 721 height 27
drag, startPoint x: 663, startPoint y: 637, endPoint x: 435, endPoint y: 439, distance: 302.0
click at [435, 439] on div "Parramatta IELTS Online Timetable IELTS Preparation Material (Included at no ex…" at bounding box center [784, 274] width 721 height 757
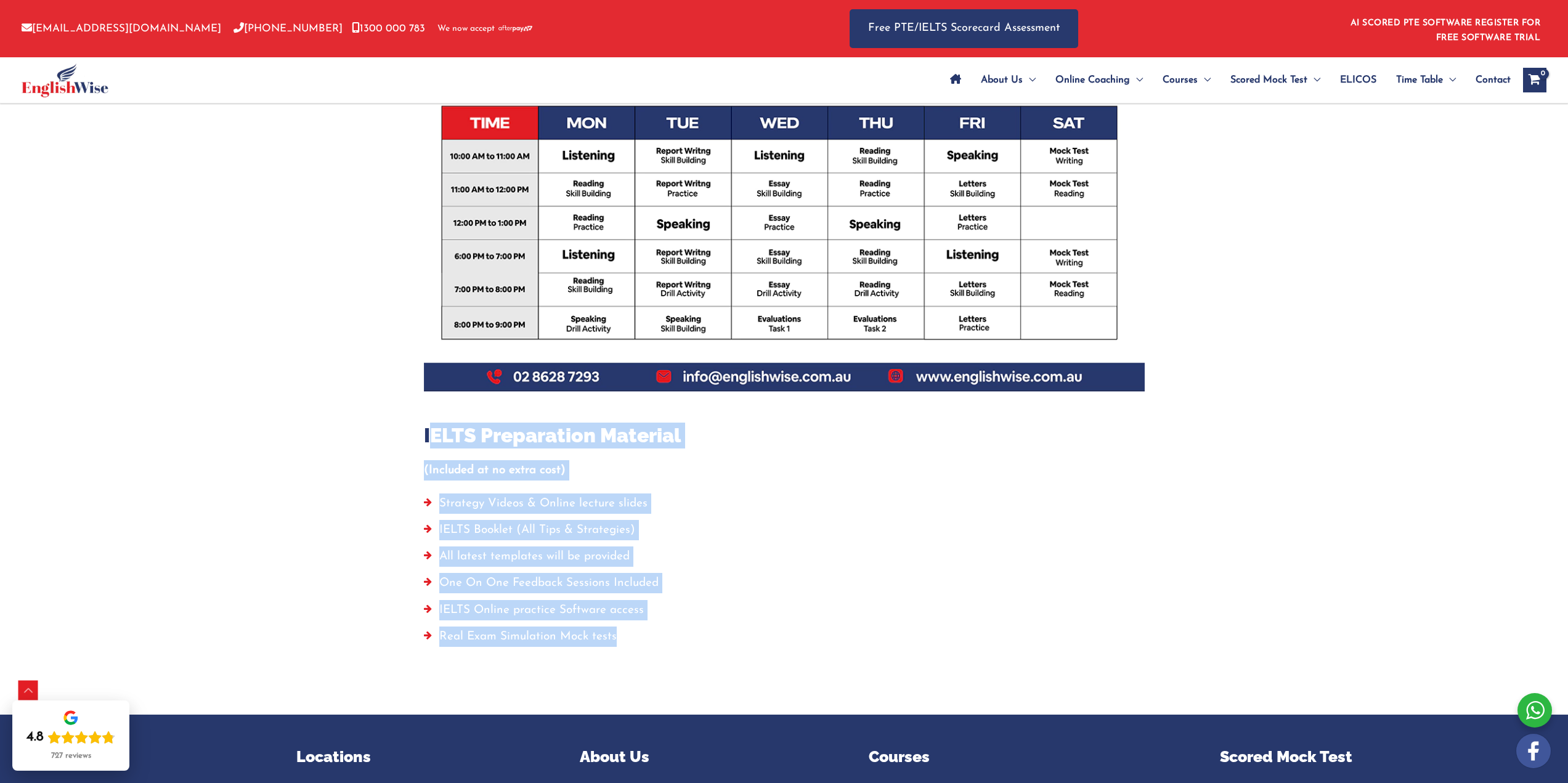
click at [678, 504] on li "Strategy Videos & Online lecture slides" at bounding box center [784, 506] width 721 height 27
drag, startPoint x: 771, startPoint y: 595, endPoint x: 524, endPoint y: 443, distance: 290.0
click at [524, 443] on div "Parramatta IELTS Online Timetable IELTS Preparation Material (Included at no ex…" at bounding box center [784, 274] width 721 height 757
click at [799, 508] on li "Strategy Videos & Online lecture slides" at bounding box center [784, 506] width 721 height 27
drag, startPoint x: 422, startPoint y: 476, endPoint x: 729, endPoint y: 604, distance: 332.6
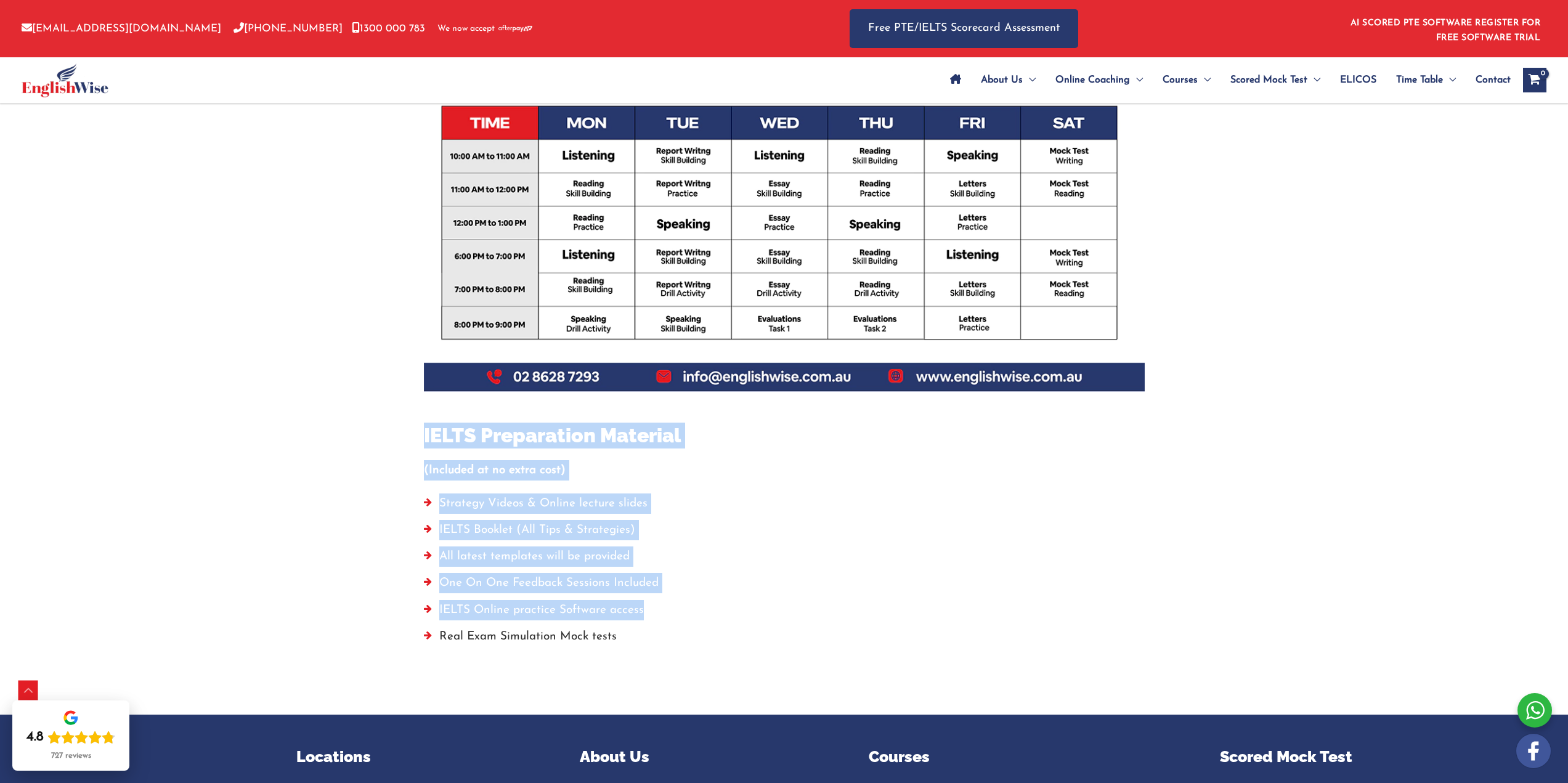
click at [686, 604] on div "Ielts Parramatta Parramatta IELTS Online Timetable IELTS Preparation Material (…" at bounding box center [784, 209] width 1568 height 1011
click at [732, 604] on li "IELTS Online practice Software access" at bounding box center [784, 613] width 721 height 27
drag, startPoint x: 741, startPoint y: 635, endPoint x: 464, endPoint y: 466, distance: 324.5
click at [464, 466] on div "Parramatta IELTS Online Timetable IELTS Preparation Material (Included at no ex…" at bounding box center [784, 274] width 721 height 757
click at [748, 541] on li "IELTS Booklet (All Tips & Strategies)" at bounding box center [784, 533] width 721 height 27
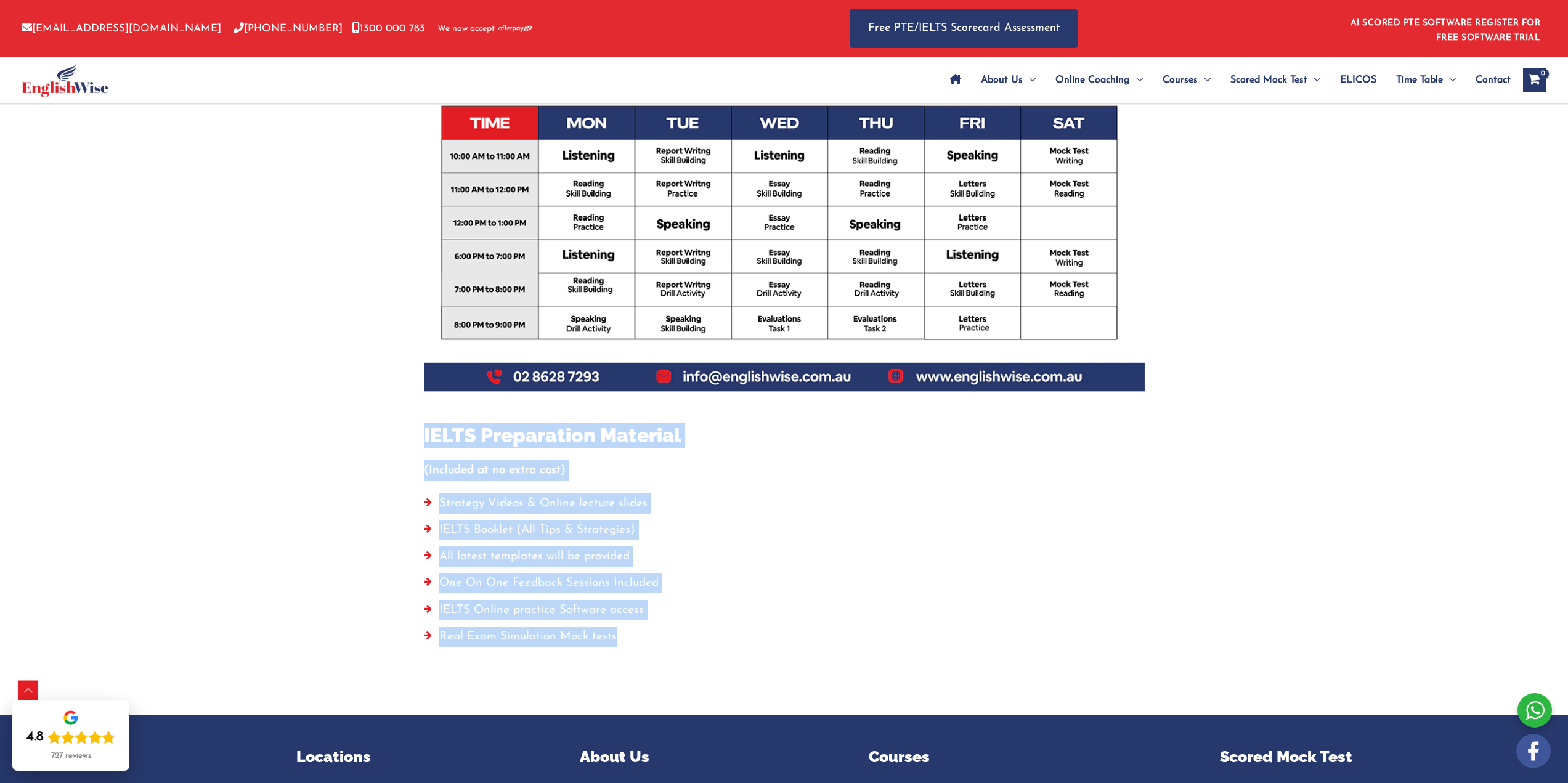
drag, startPoint x: 773, startPoint y: 637, endPoint x: 444, endPoint y: 403, distance: 403.7
click at [445, 403] on div "Parramatta IELTS Online Timetable IELTS Preparation Material (Included at no ex…" at bounding box center [784, 274] width 721 height 757
click at [741, 462] on p "(Included at no extra cost)" at bounding box center [784, 470] width 721 height 21
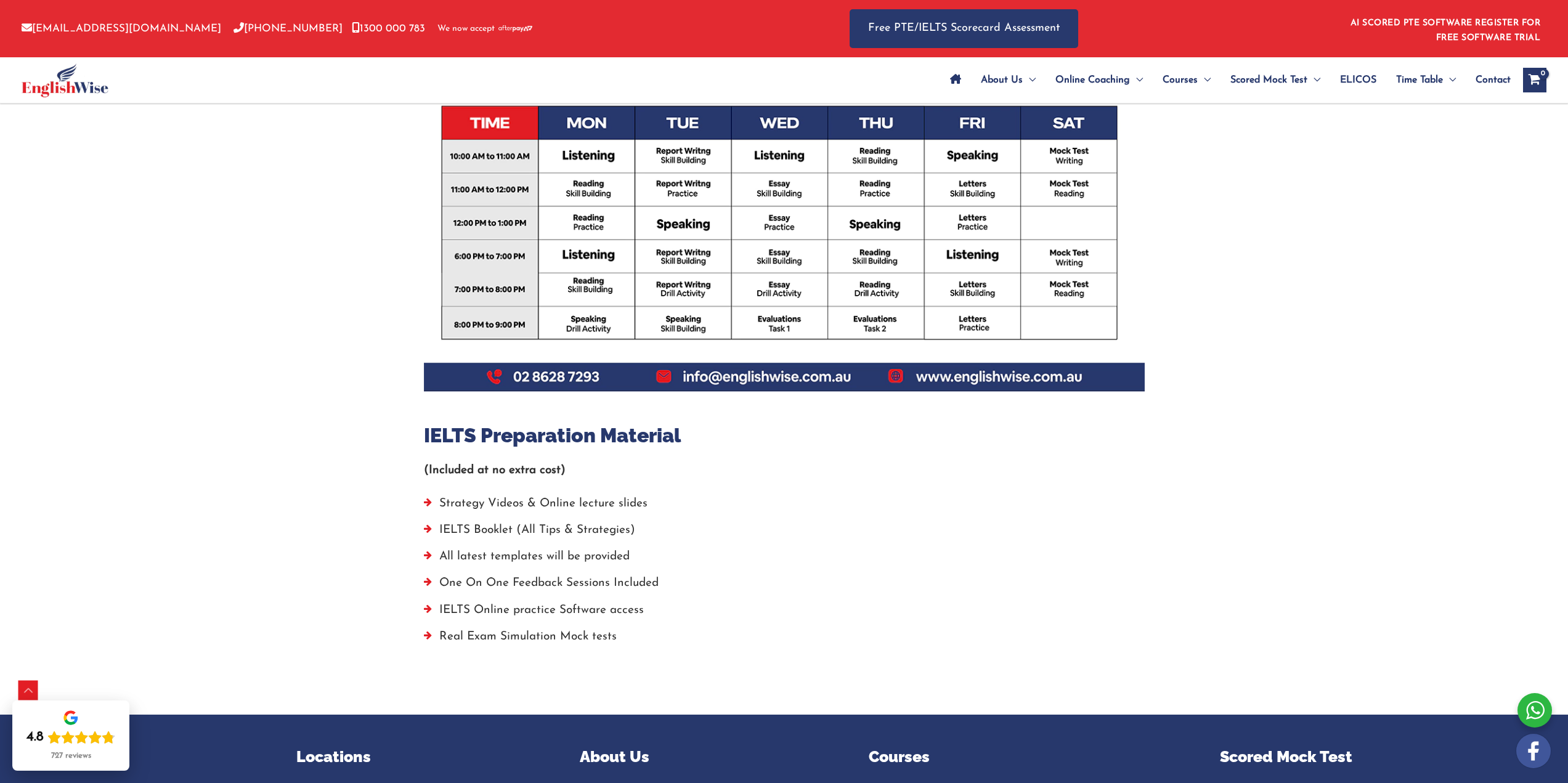
scroll to position [493, 0]
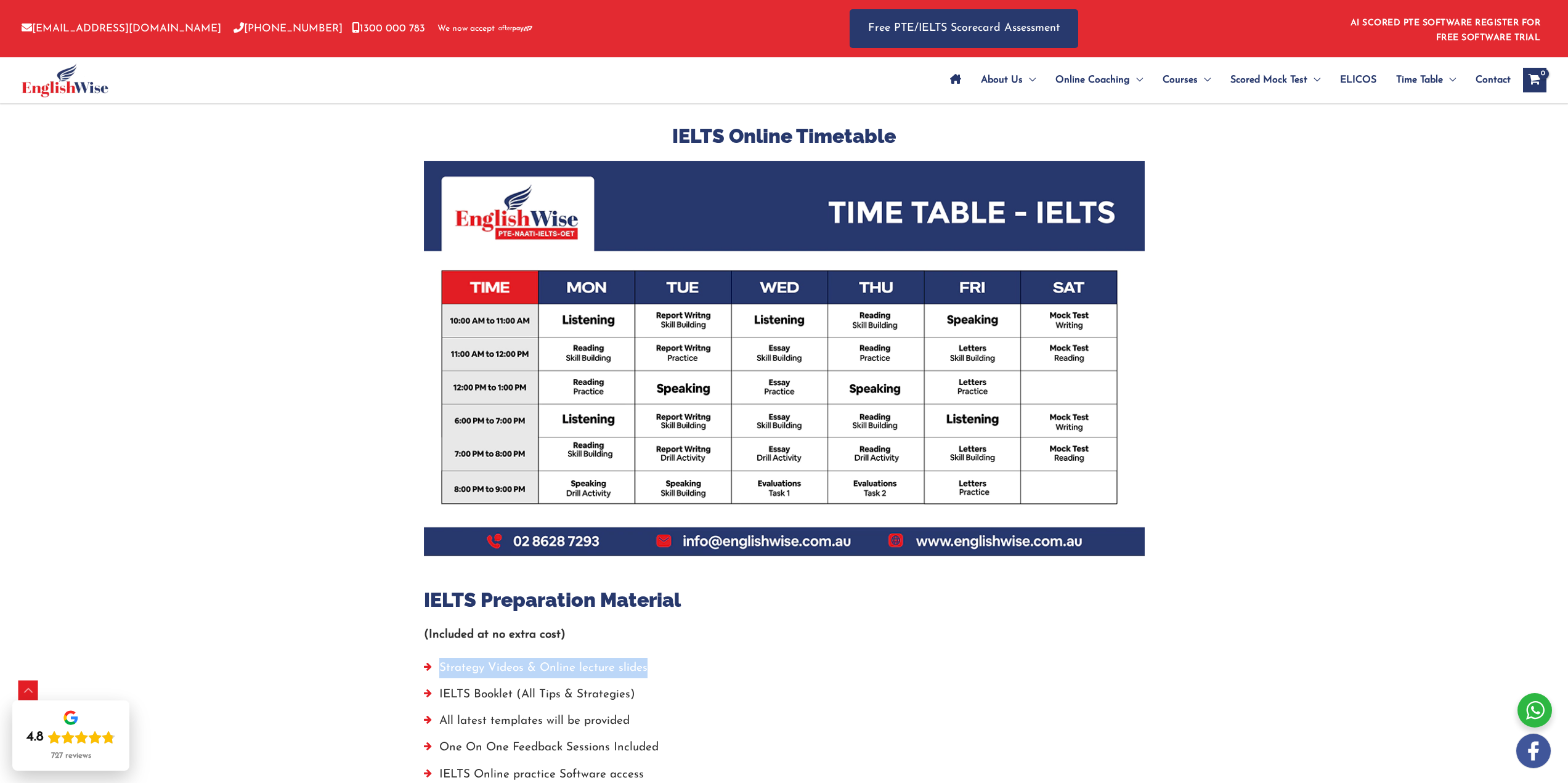
click at [1113, 657] on div "Parramatta IELTS Online Timetable IELTS Preparation Material (Included at no ex…" at bounding box center [784, 439] width 721 height 757
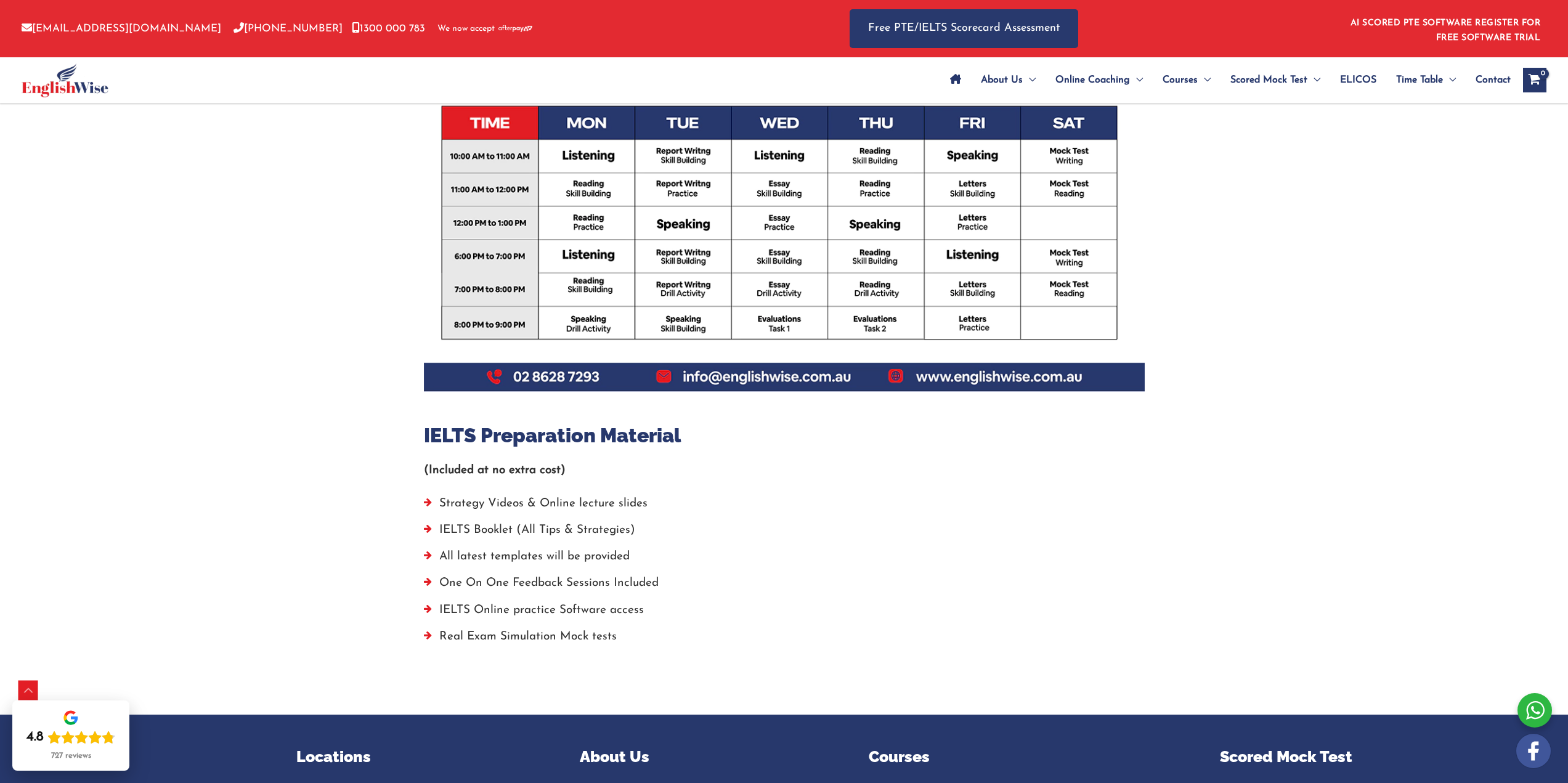
click at [802, 637] on li "Real Exam Simulation Mock tests" at bounding box center [784, 639] width 721 height 27
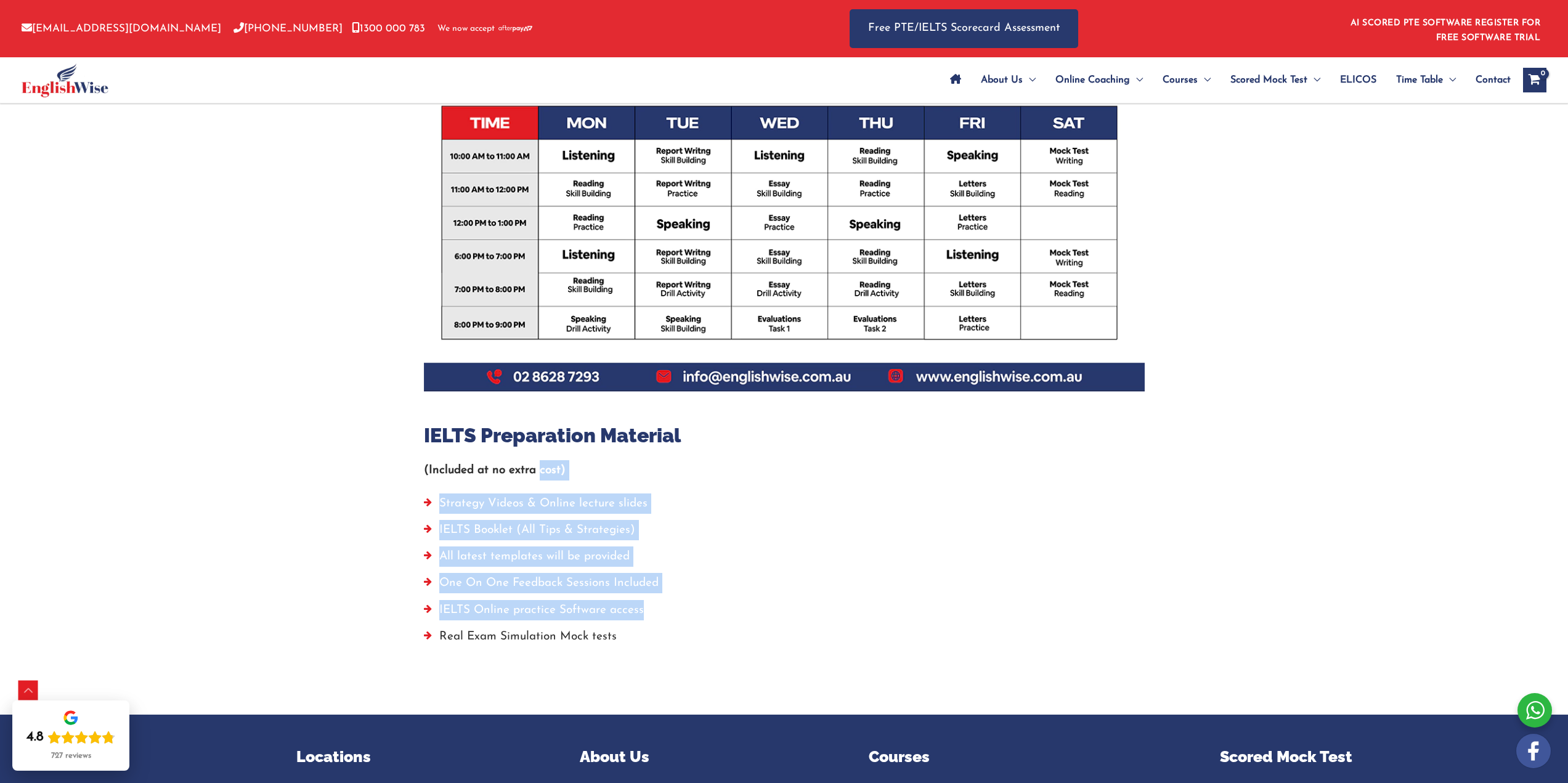
drag, startPoint x: 763, startPoint y: 604, endPoint x: 534, endPoint y: 473, distance: 263.8
click at [536, 475] on div "Parramatta IELTS Online Timetable IELTS Preparation Material (Included at no ex…" at bounding box center [784, 274] width 721 height 757
click at [781, 478] on p "(Included at no extra cost)" at bounding box center [784, 470] width 721 height 21
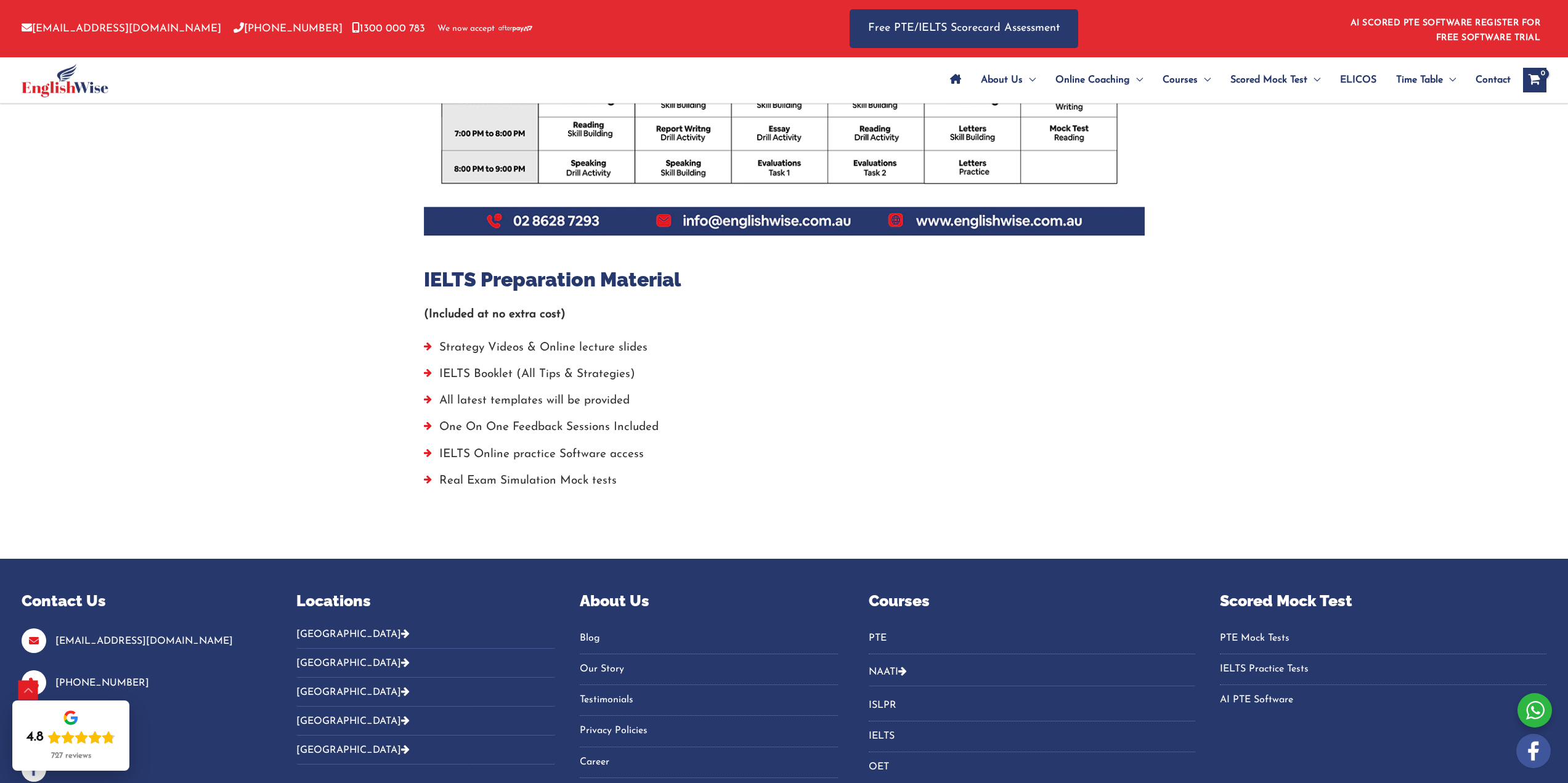
scroll to position [822, 0]
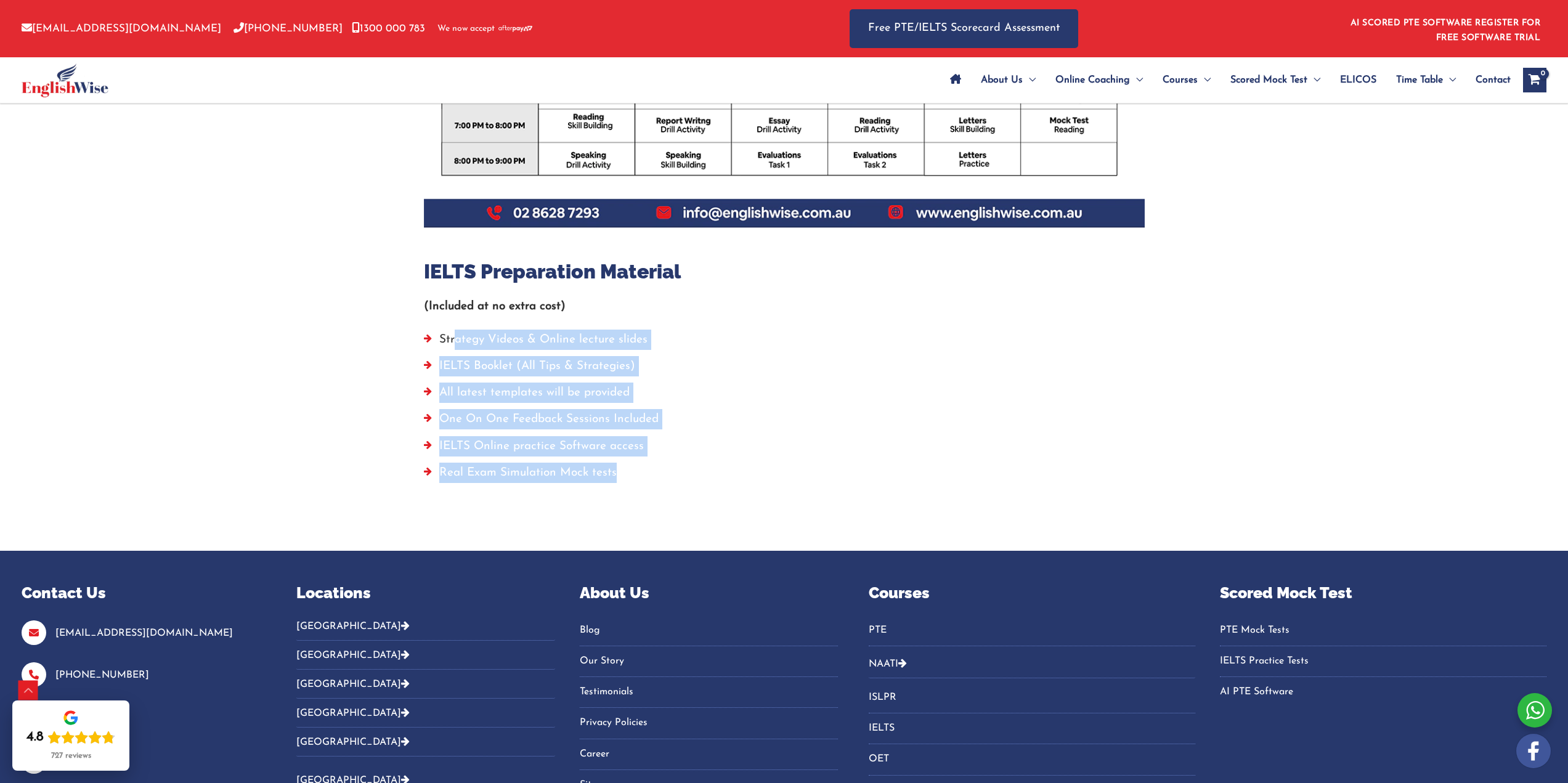
drag, startPoint x: 772, startPoint y: 514, endPoint x: 438, endPoint y: 332, distance: 380.4
click at [439, 333] on div "Parramatta Parramatta IELTS Online Timetable IELTS Preparation Material (Includ…" at bounding box center [784, 94] width 739 height 913
click at [758, 359] on li "IELTS Booklet (All Tips & Strategies)" at bounding box center [784, 369] width 721 height 27
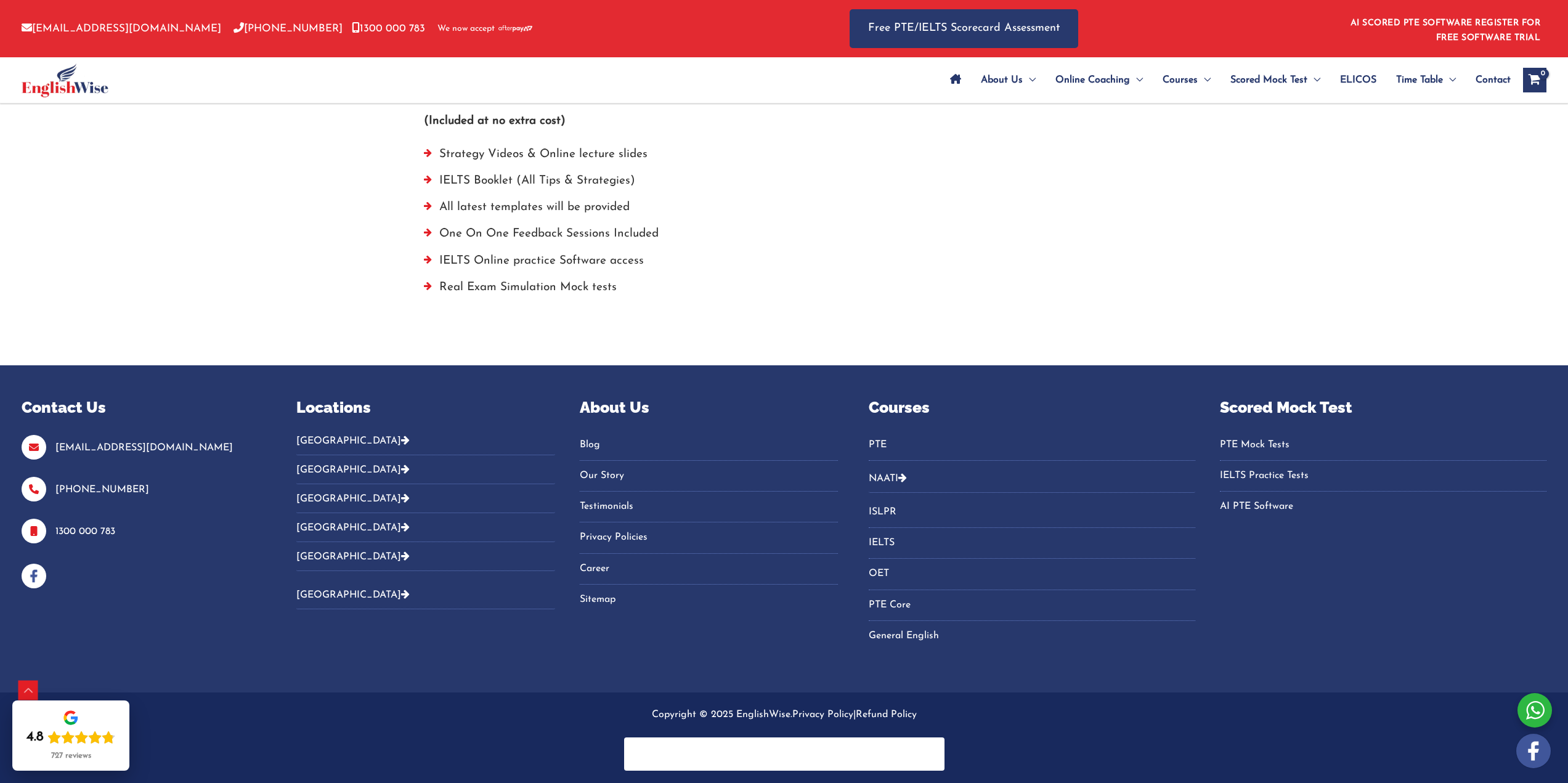
scroll to position [0, 0]
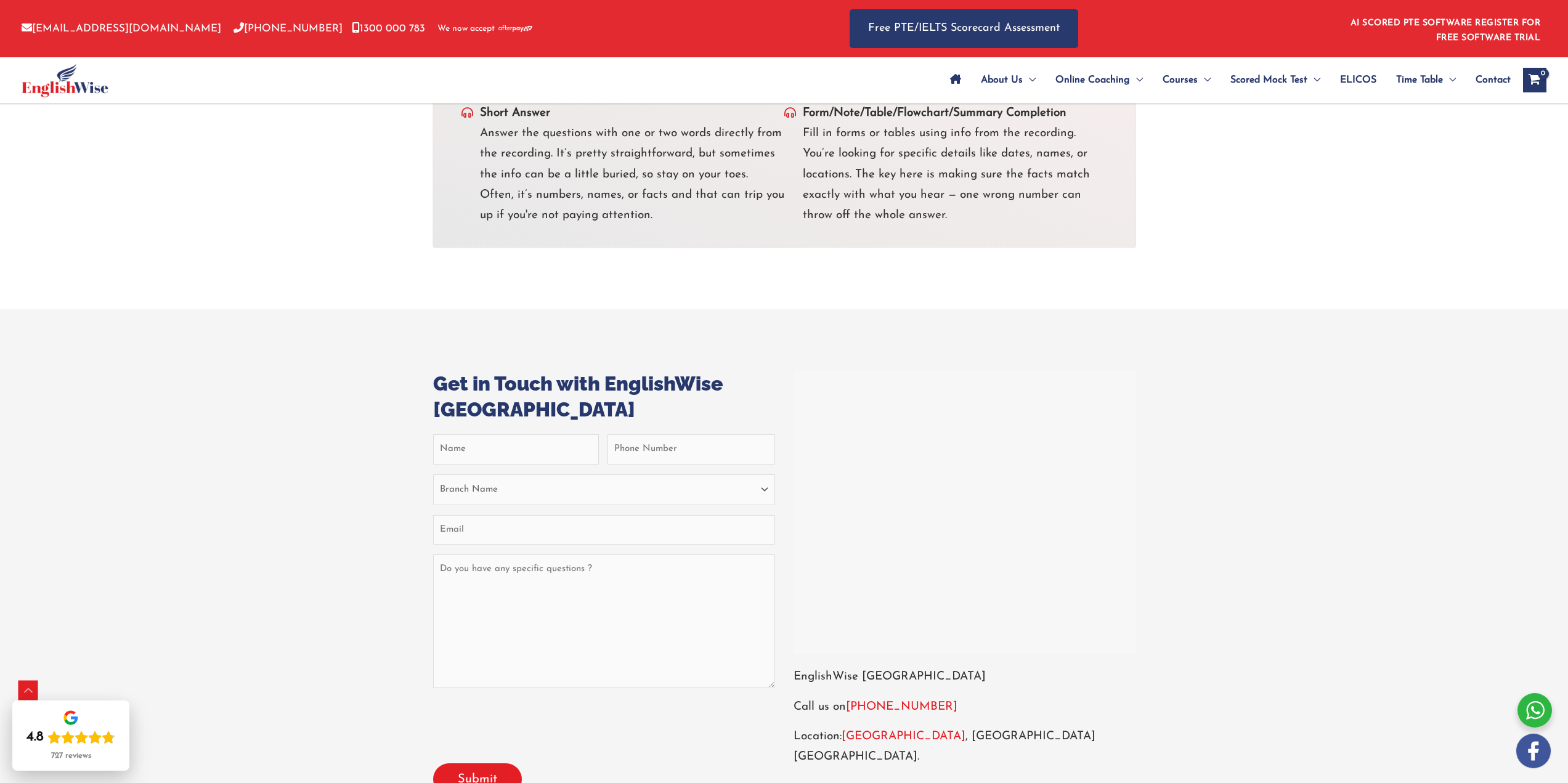
scroll to position [4286, 0]
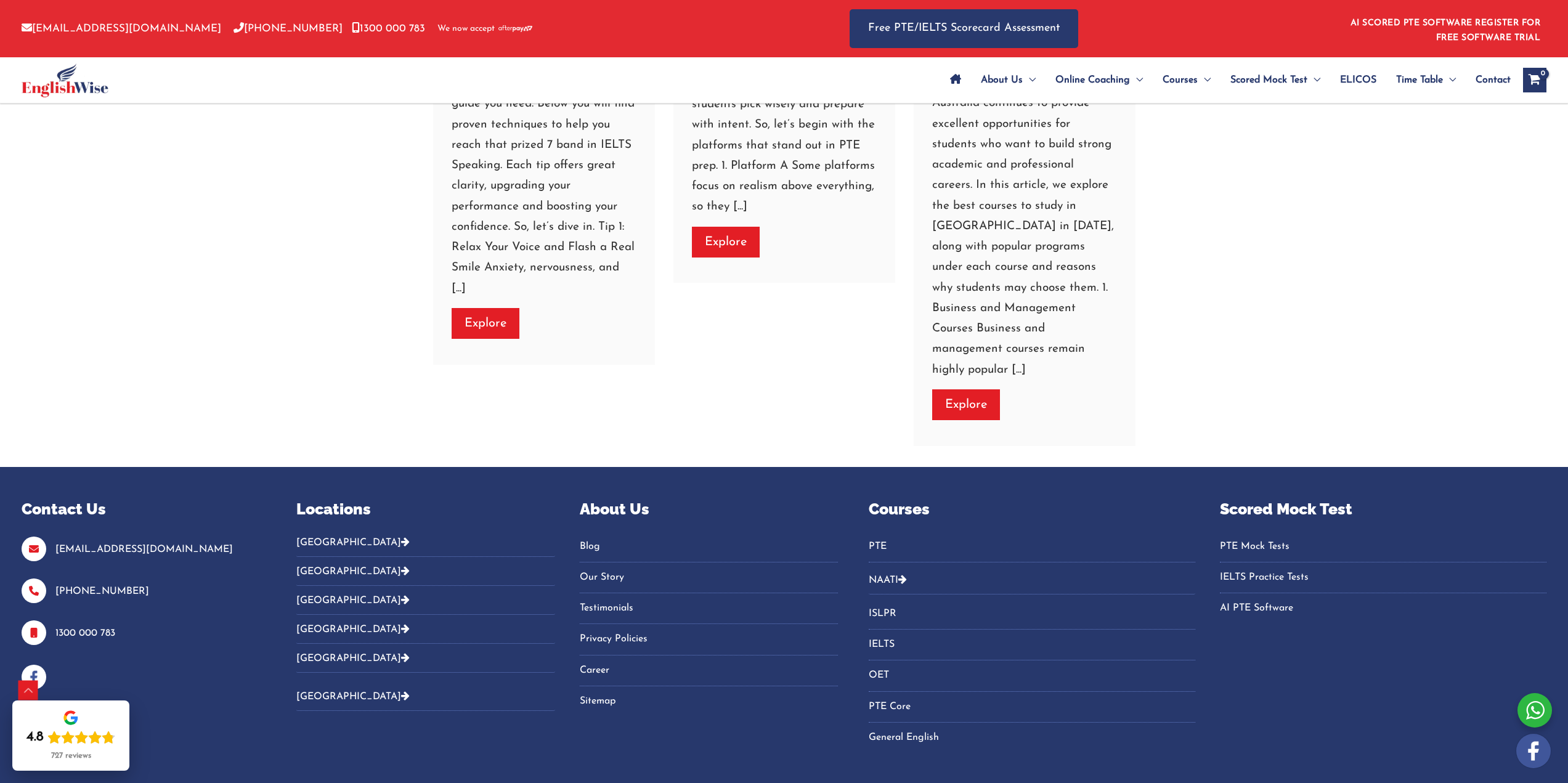
scroll to position [3637, 0]
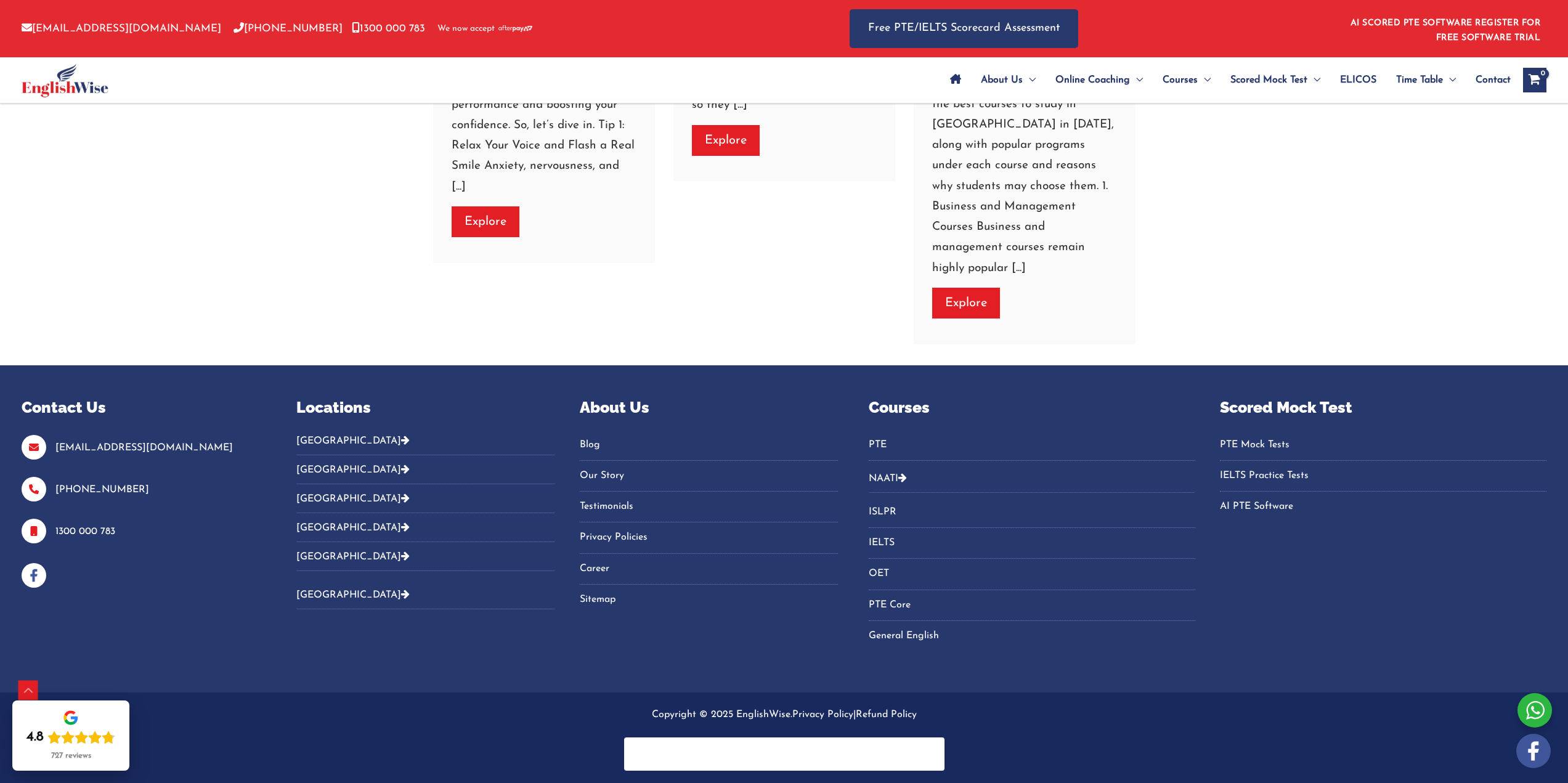
click at [333, 438] on button "[GEOGRAPHIC_DATA]" at bounding box center [426, 445] width 259 height 21
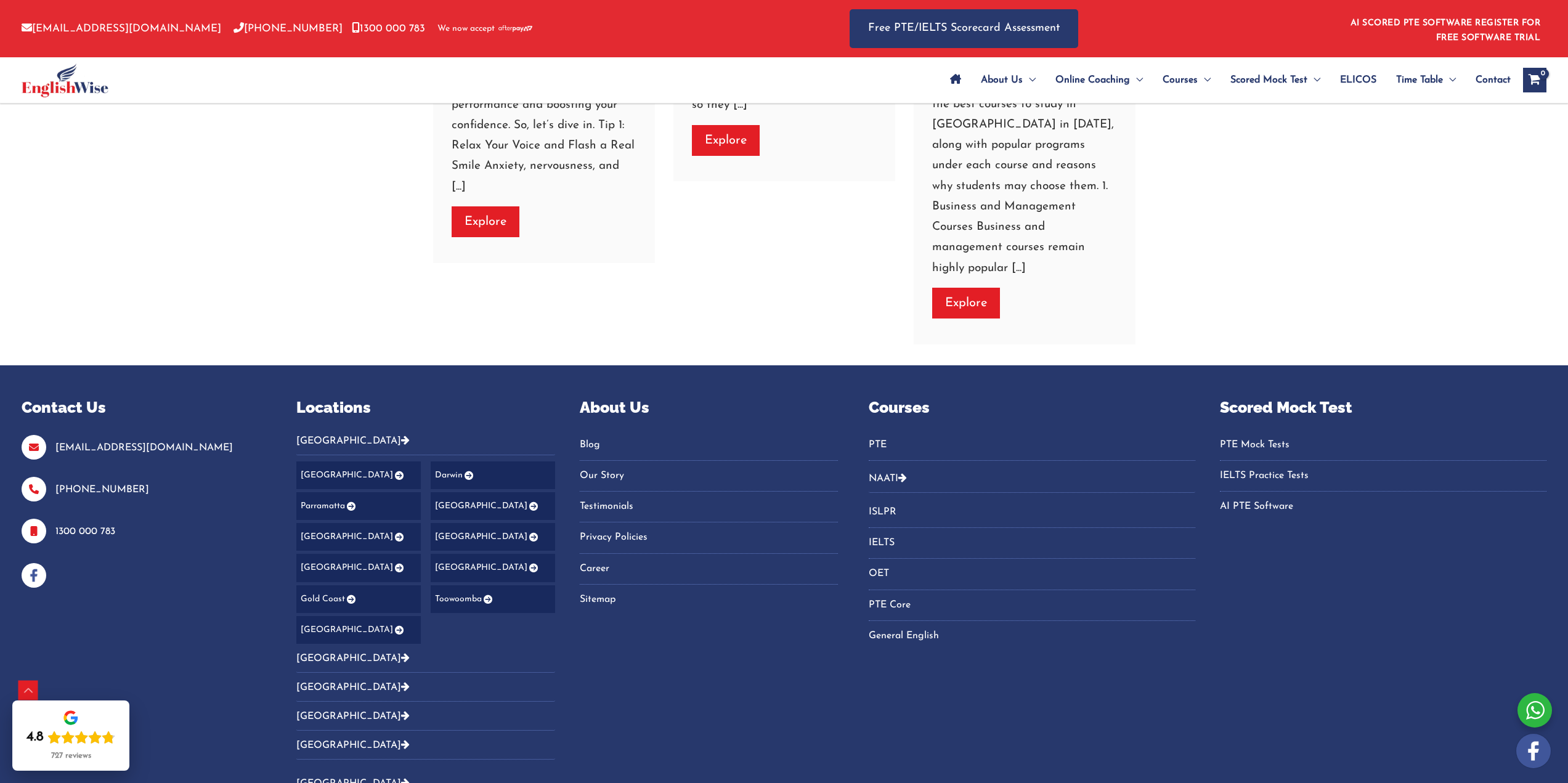
click at [393, 628] on icon "Footer Widget 2" at bounding box center [398, 631] width 10 height 9
